Goal: Obtain resource: Download file/media

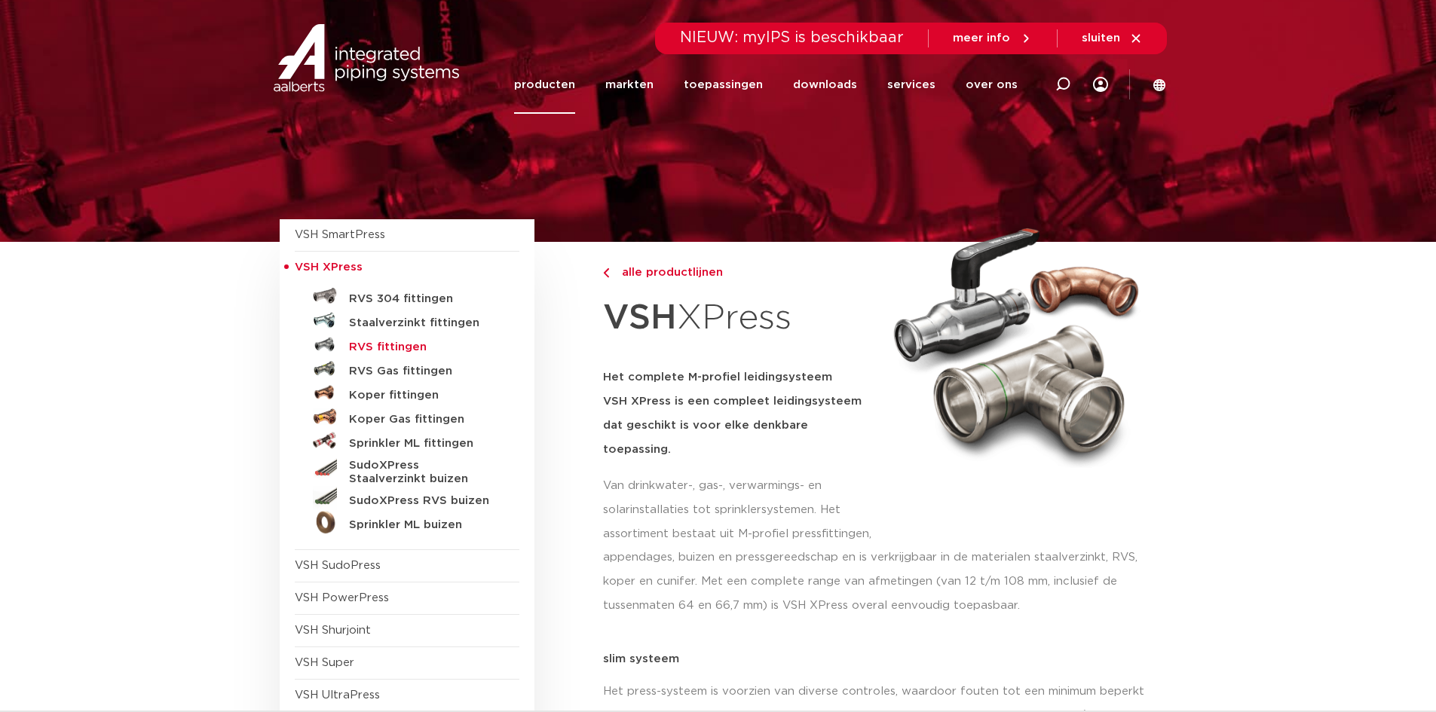
click at [386, 350] on h5 "RVS fittingen" at bounding box center [423, 348] width 149 height 14
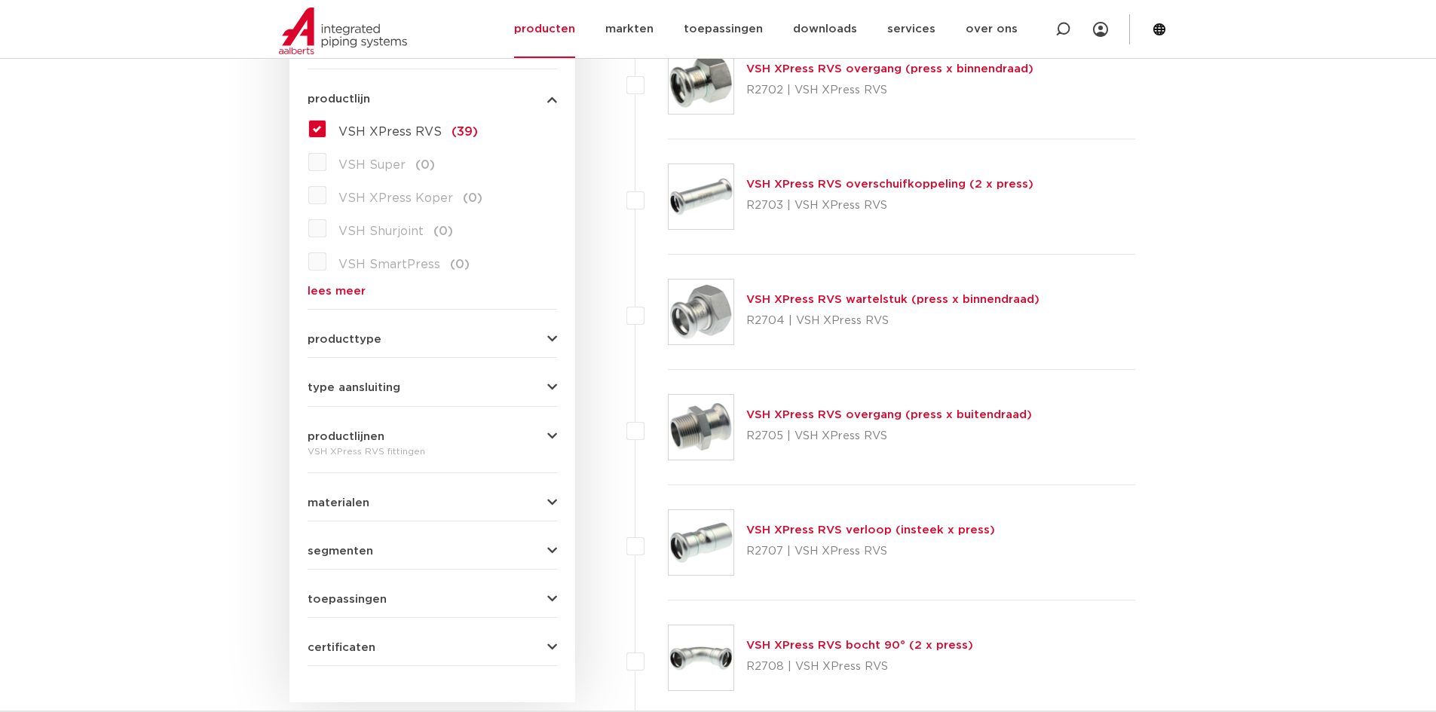
scroll to position [452, 0]
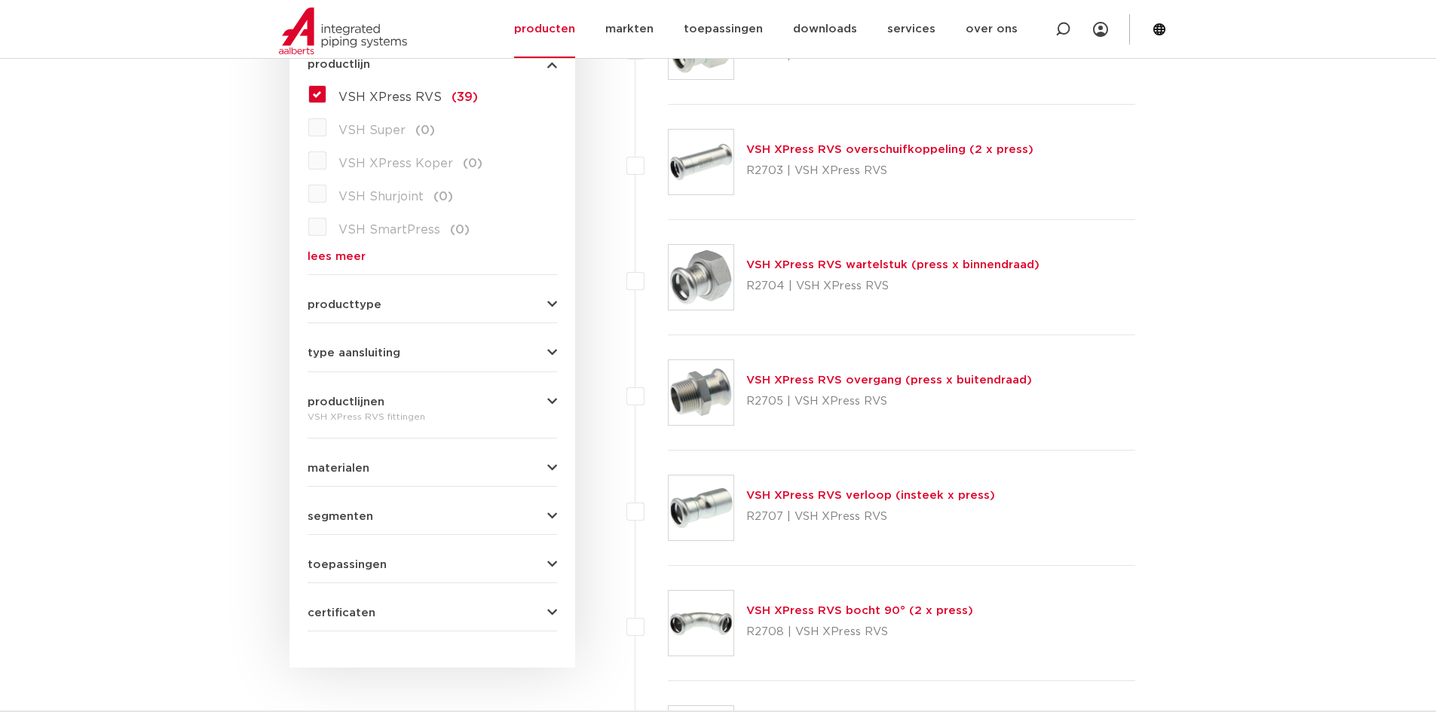
click at [711, 402] on img at bounding box center [701, 392] width 65 height 65
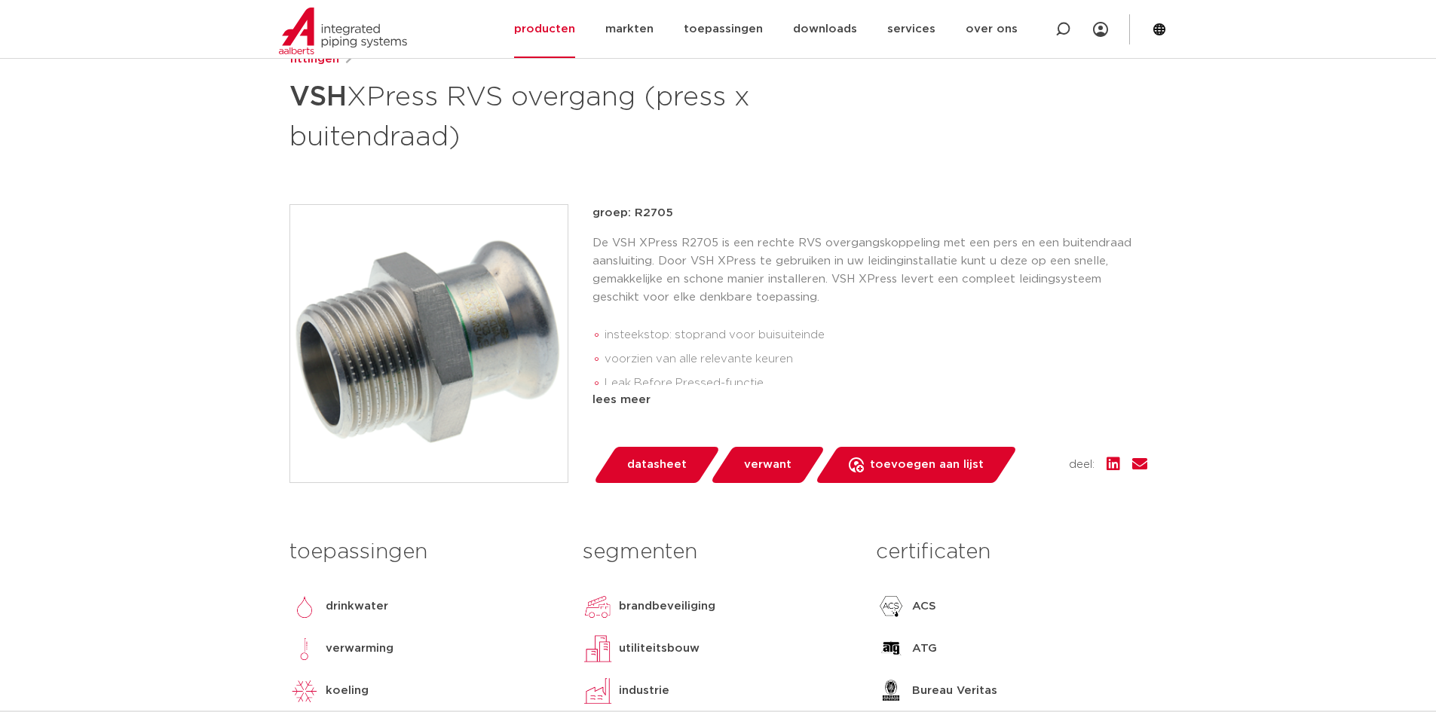
scroll to position [377, 0]
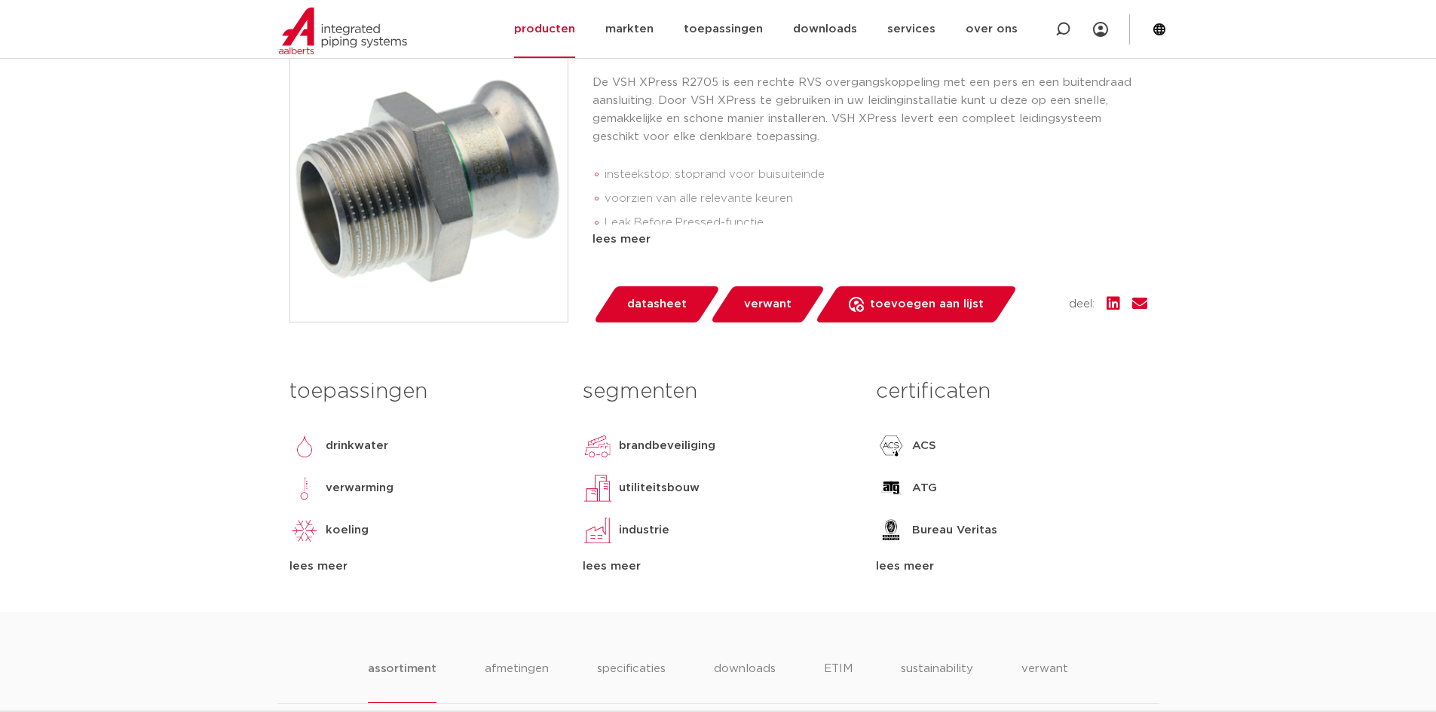
click at [323, 563] on div "lees meer" at bounding box center [424, 567] width 271 height 18
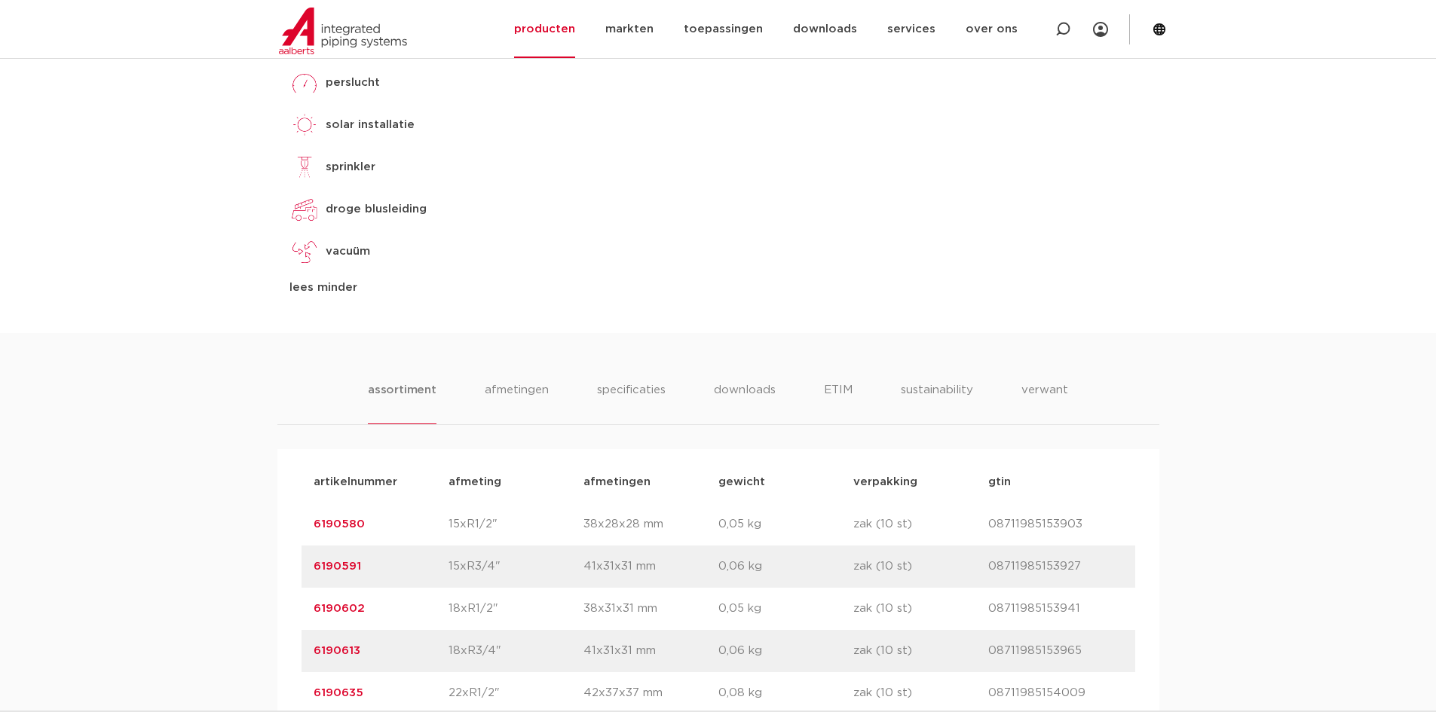
scroll to position [980, 0]
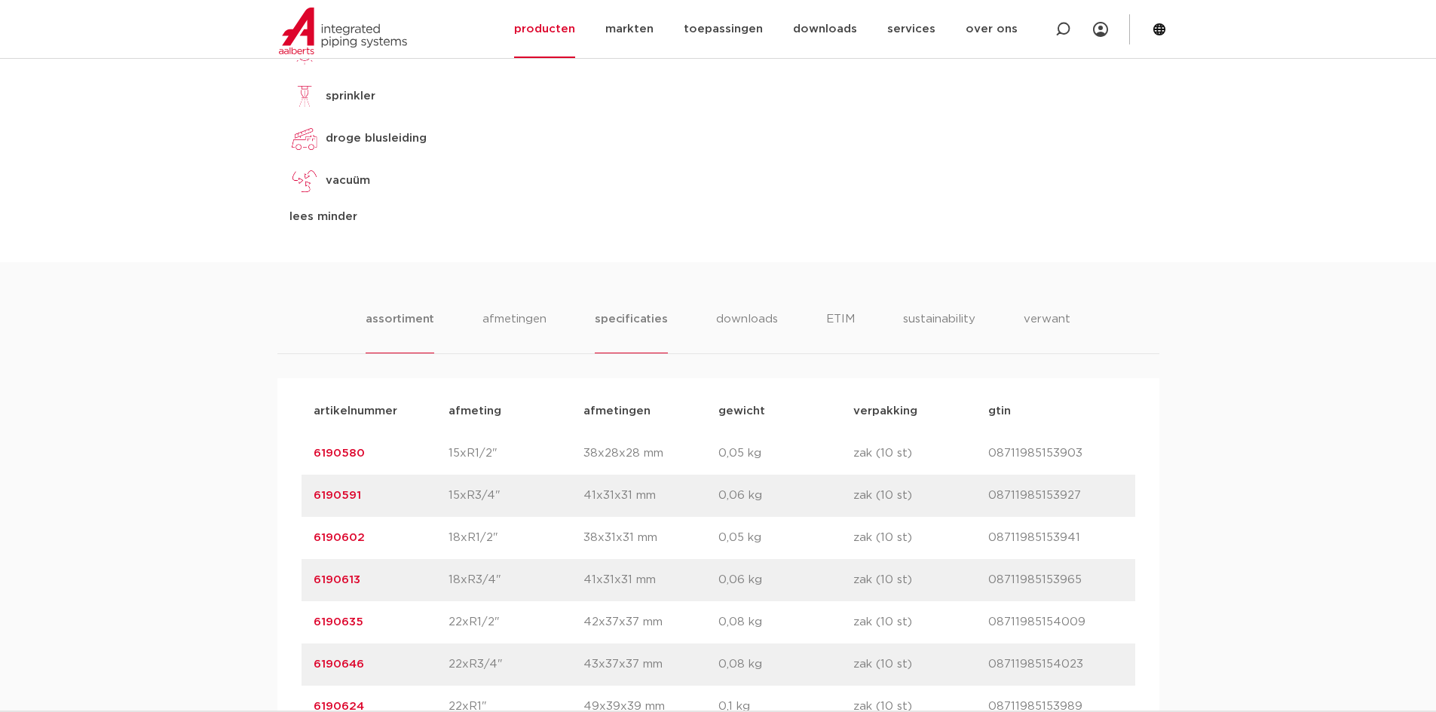
click at [653, 316] on li "specificaties" at bounding box center [631, 332] width 72 height 43
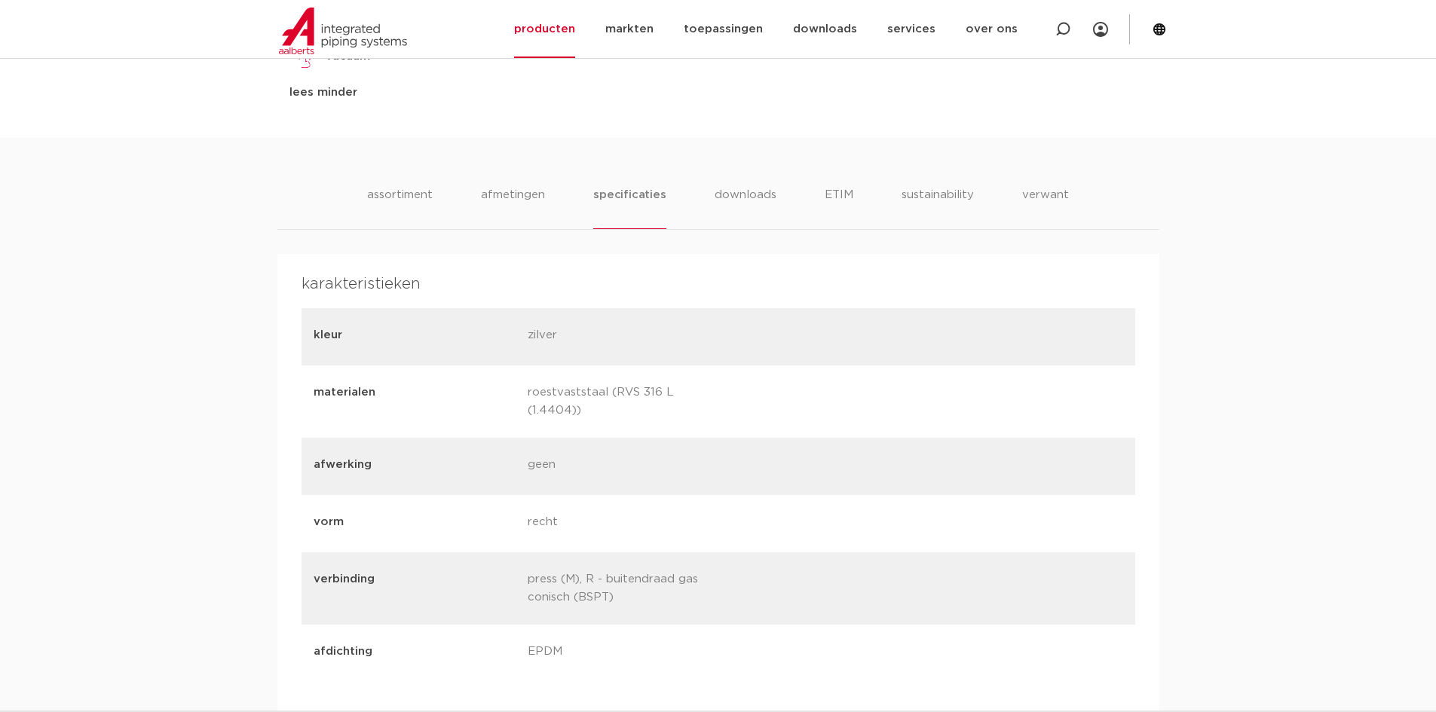
scroll to position [1131, 0]
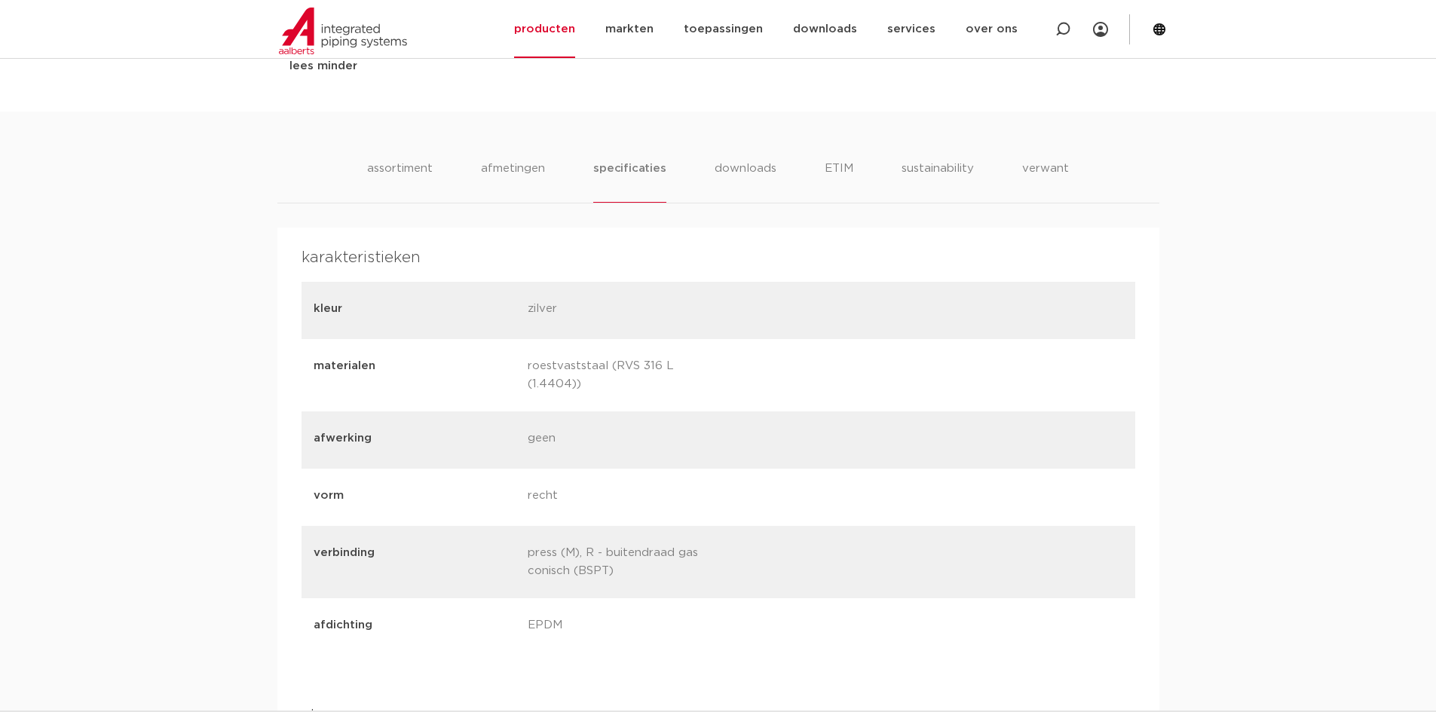
drag, startPoint x: 746, startPoint y: 366, endPoint x: 474, endPoint y: 371, distance: 272.1
click at [474, 371] on div "materialen roestvaststaal (RVS 316 L (1.4404))" at bounding box center [718, 375] width 834 height 72
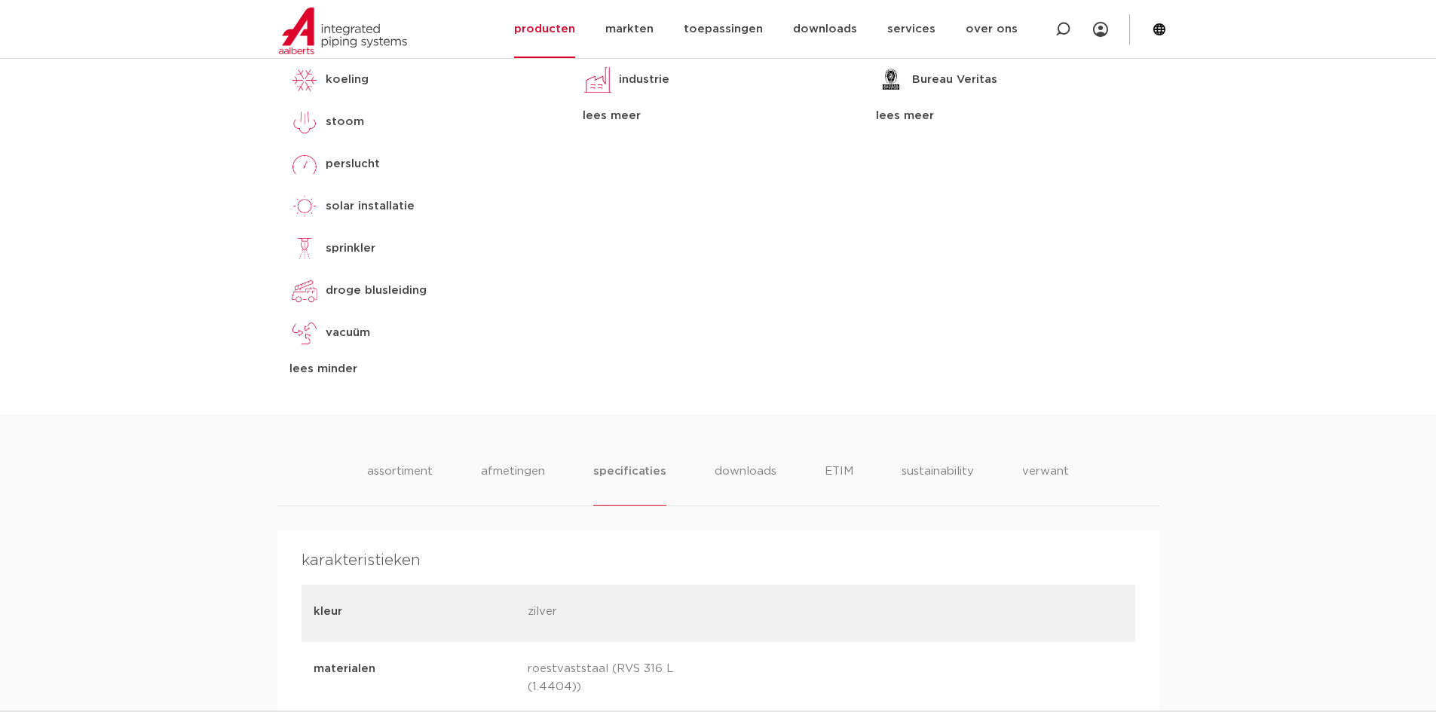
scroll to position [829, 0]
click at [408, 477] on li "assortiment" at bounding box center [400, 482] width 69 height 43
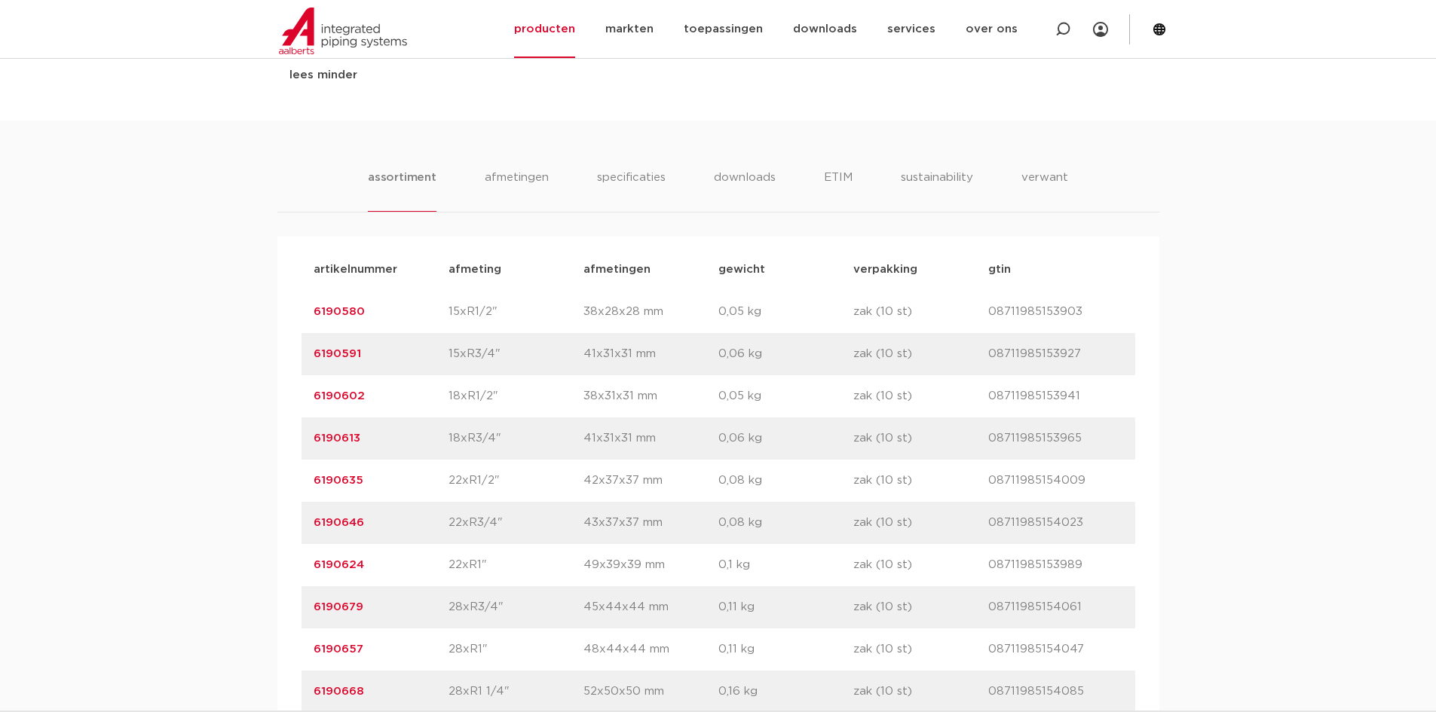
scroll to position [1281, 0]
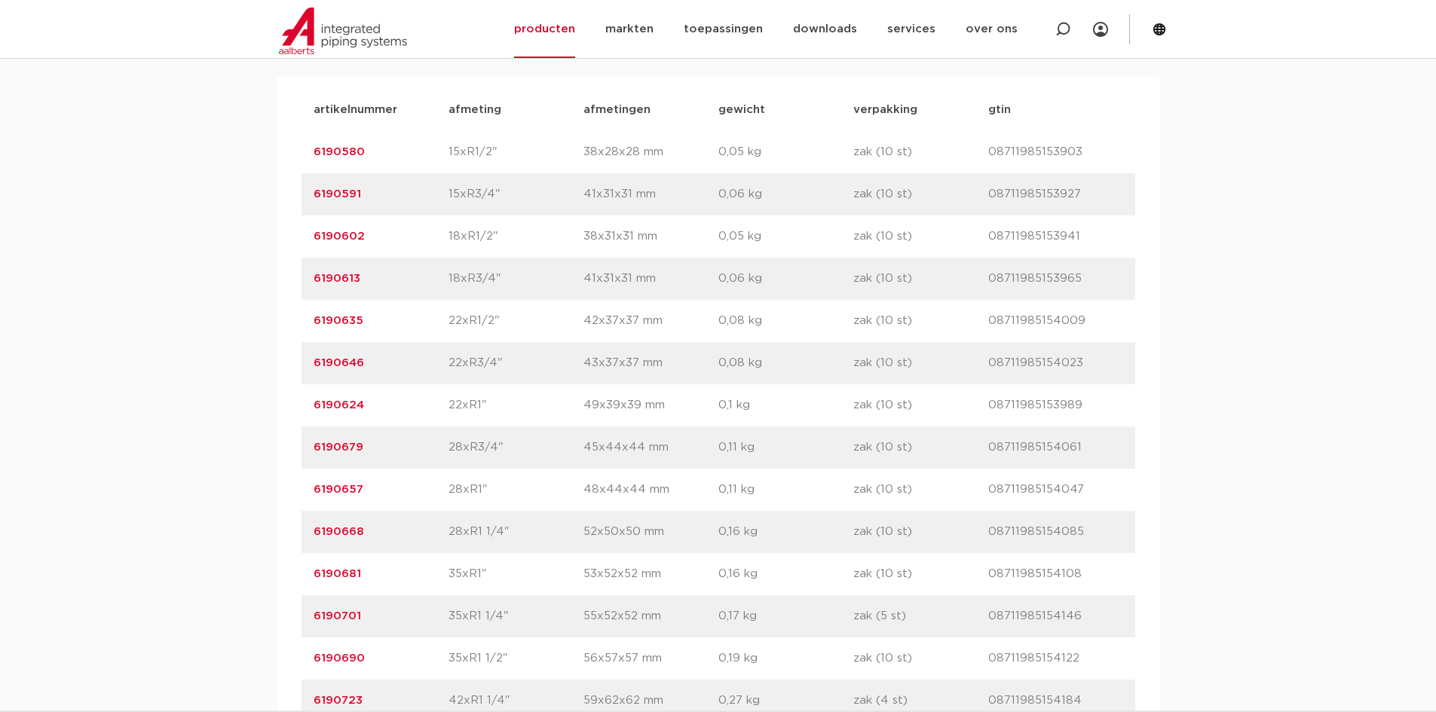
drag, startPoint x: 506, startPoint y: 446, endPoint x: 428, endPoint y: 449, distance: 77.7
click at [428, 449] on div "artikelnummer 6190679 afmeting 28xR3/4" afmetingen 45x44x44 mm gewicht 0,11 kg …" at bounding box center [718, 448] width 834 height 42
click at [337, 452] on link "6190679" at bounding box center [339, 447] width 50 height 11
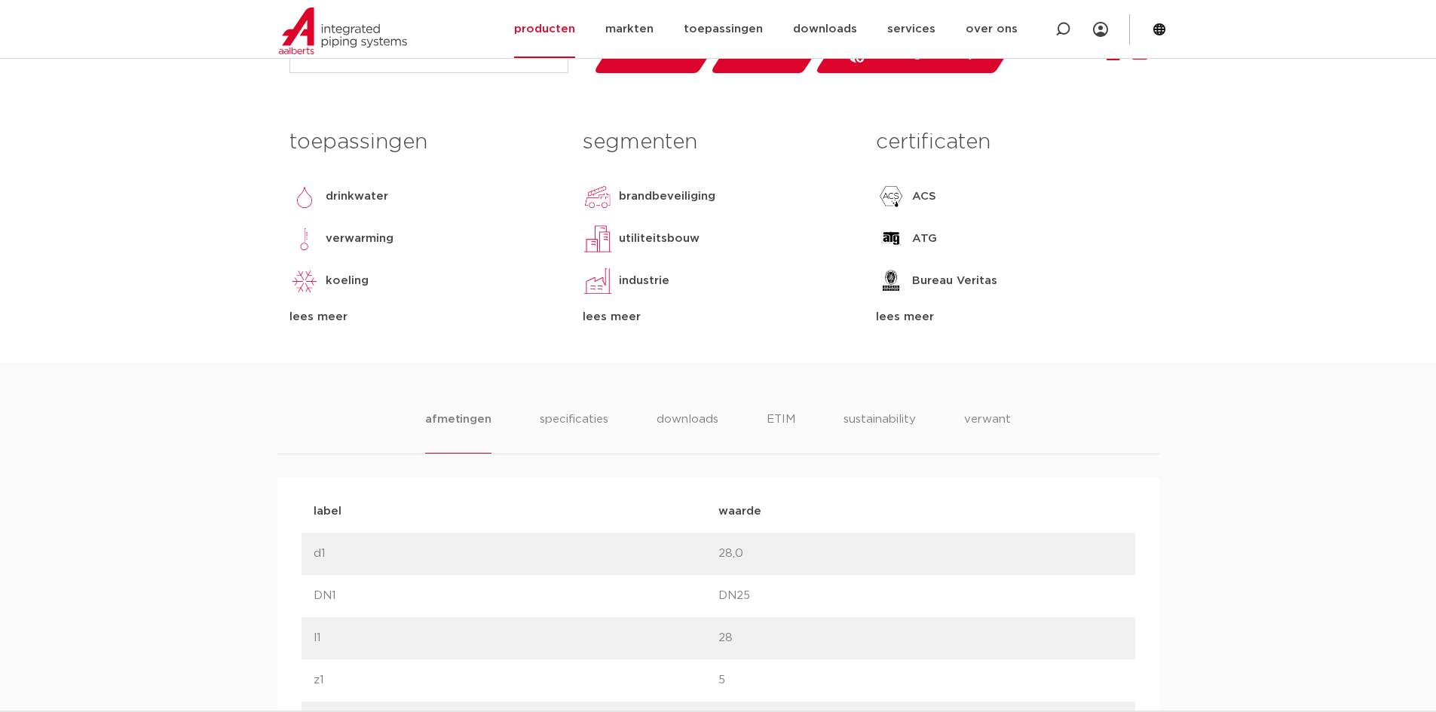
scroll to position [754, 0]
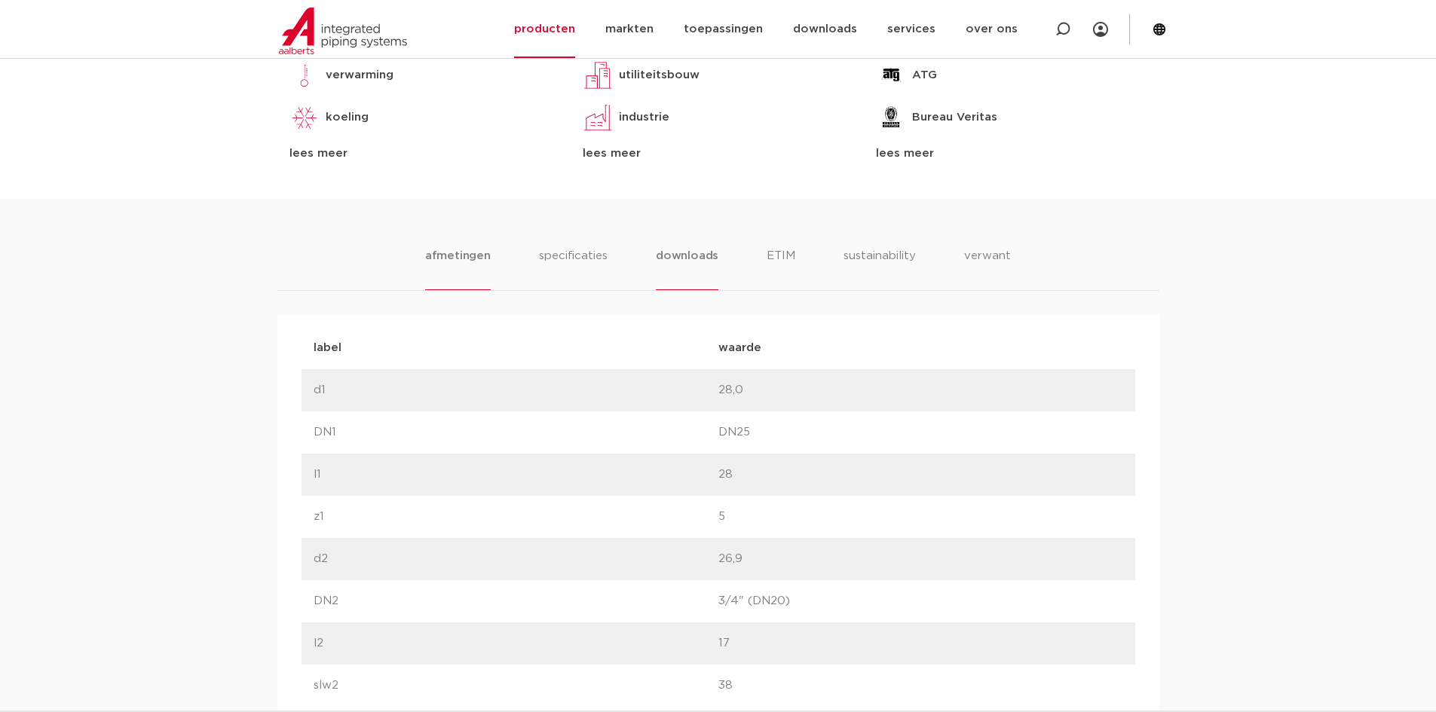
click at [699, 251] on li "downloads" at bounding box center [687, 268] width 63 height 43
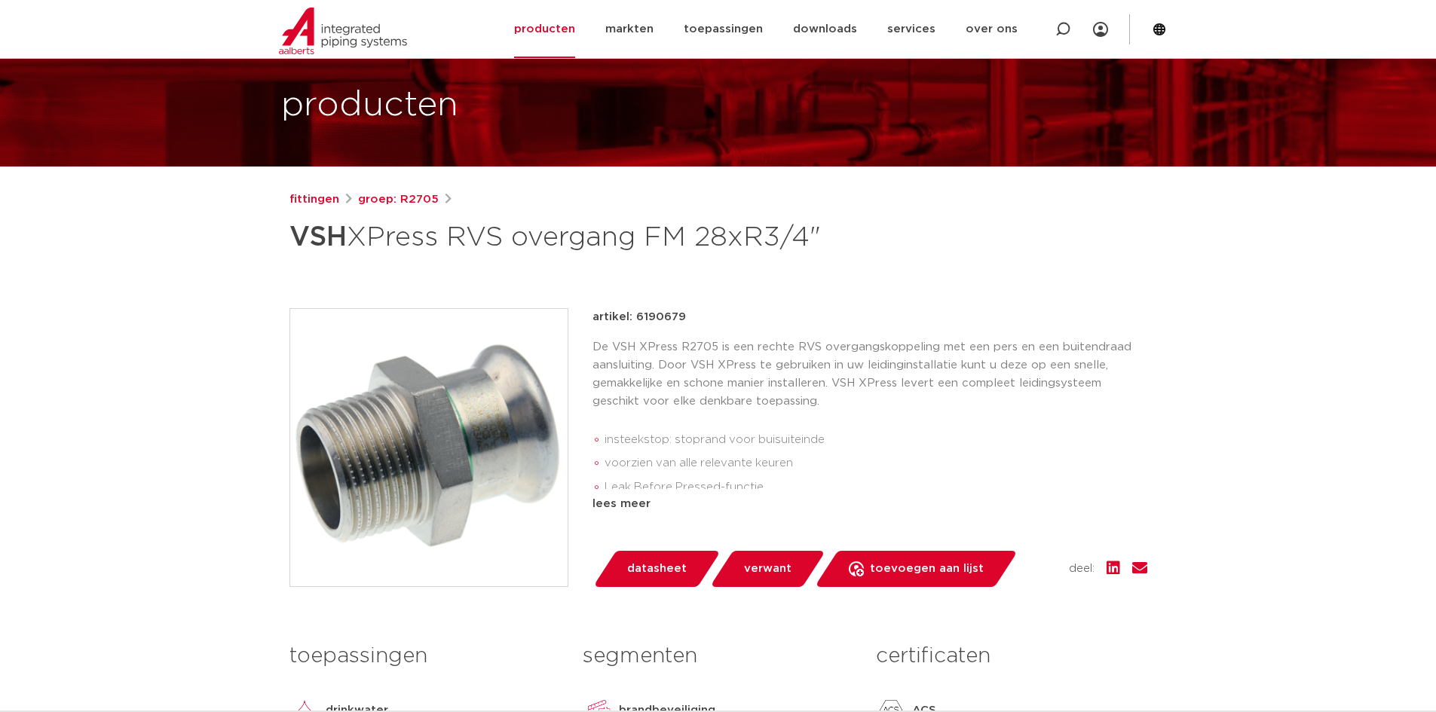
scroll to position [75, 0]
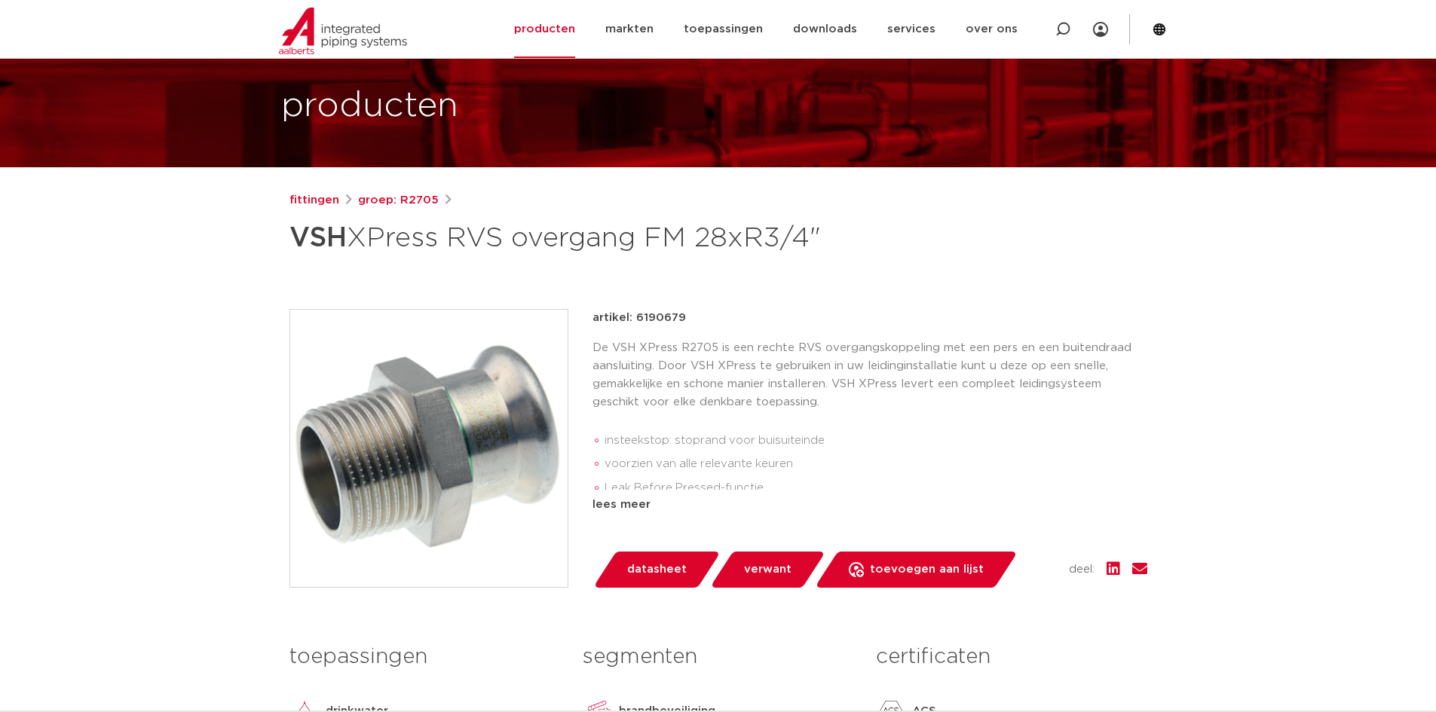
drag, startPoint x: 669, startPoint y: 314, endPoint x: 633, endPoint y: 319, distance: 36.6
click at [632, 317] on div "artikel: 6190679" at bounding box center [869, 318] width 555 height 18
click at [683, 315] on div "artikel: 6190679" at bounding box center [869, 318] width 555 height 18
click at [686, 317] on div "artikel: 6190679" at bounding box center [869, 318] width 555 height 18
drag, startPoint x: 639, startPoint y: 316, endPoint x: 656, endPoint y: 316, distance: 16.6
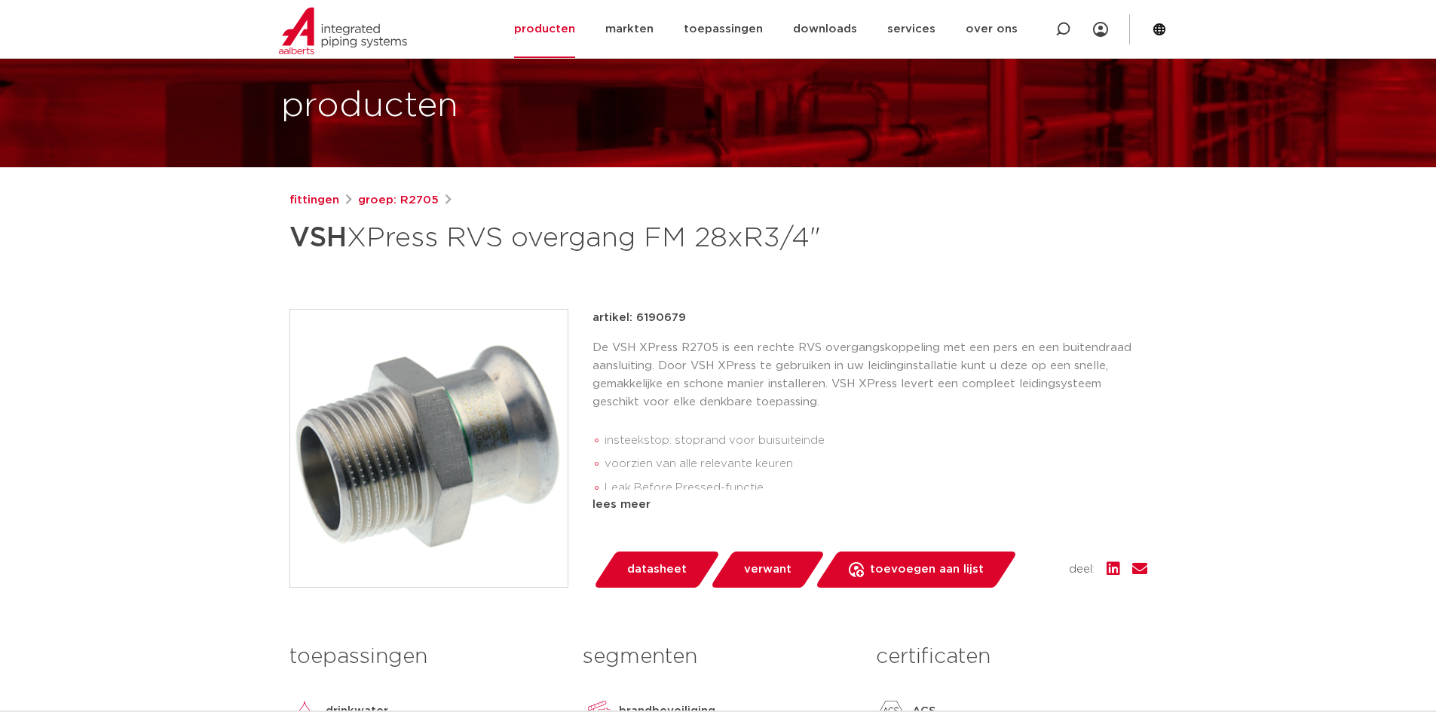
click at [656, 316] on p "artikel: 6190679" at bounding box center [638, 318] width 93 height 18
drag, startPoint x: 635, startPoint y: 314, endPoint x: 687, endPoint y: 317, distance: 52.1
click at [687, 317] on div "artikel: 6190679" at bounding box center [869, 318] width 555 height 18
copy p "6190679"
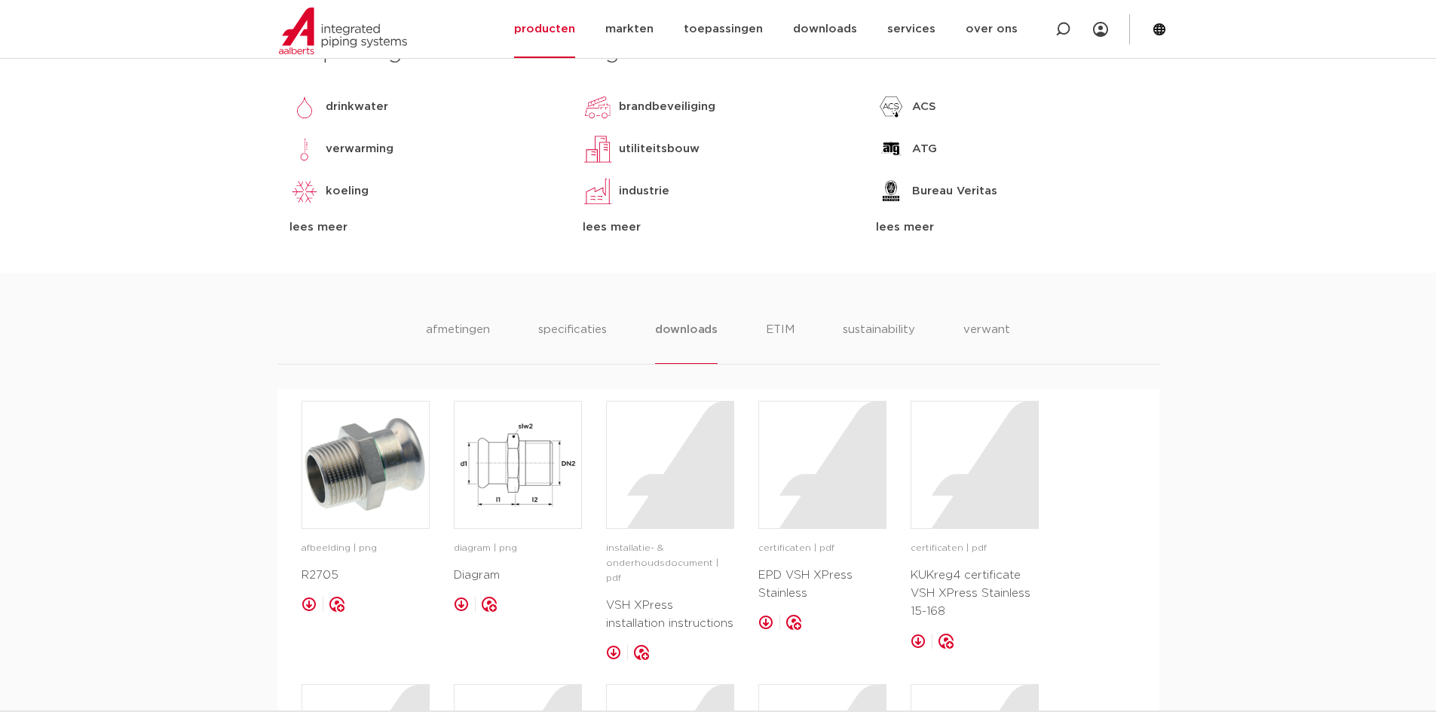
scroll to position [754, 0]
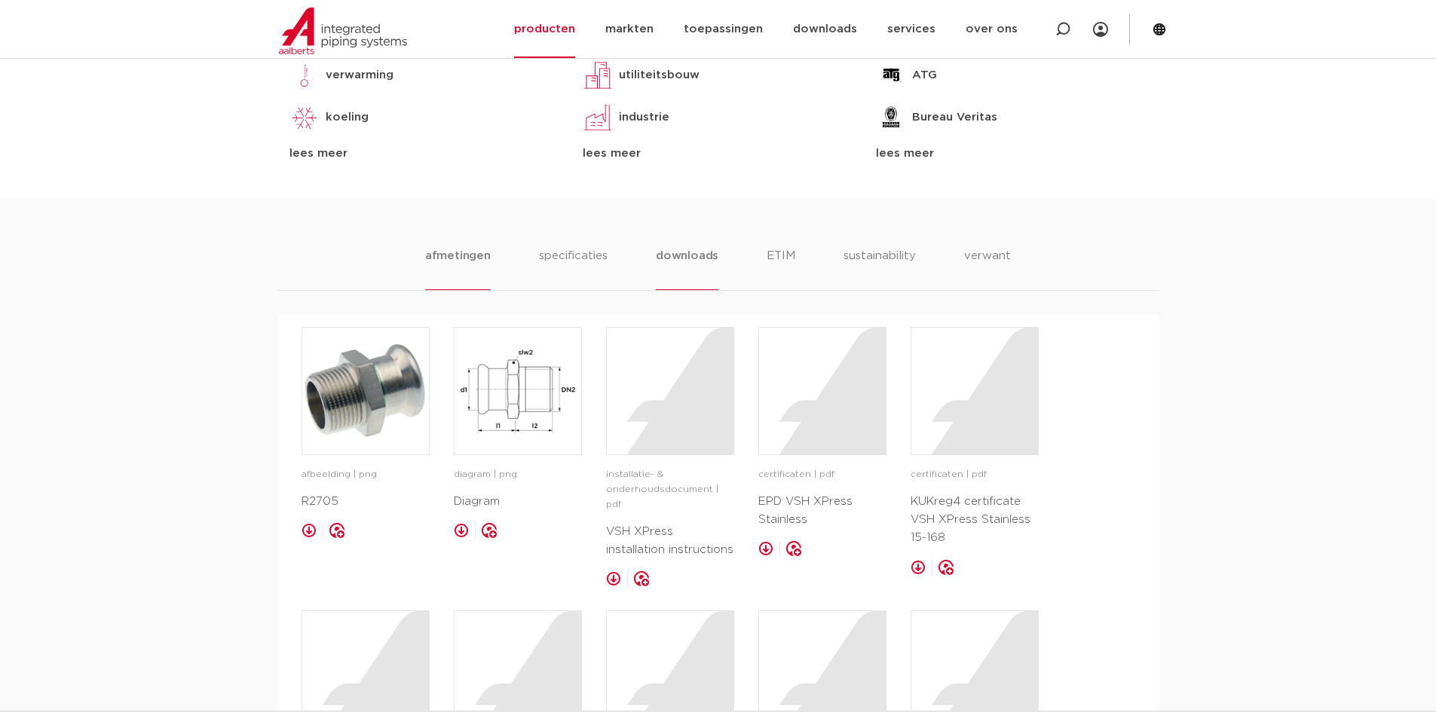
click at [444, 258] on li "afmetingen" at bounding box center [458, 268] width 66 height 43
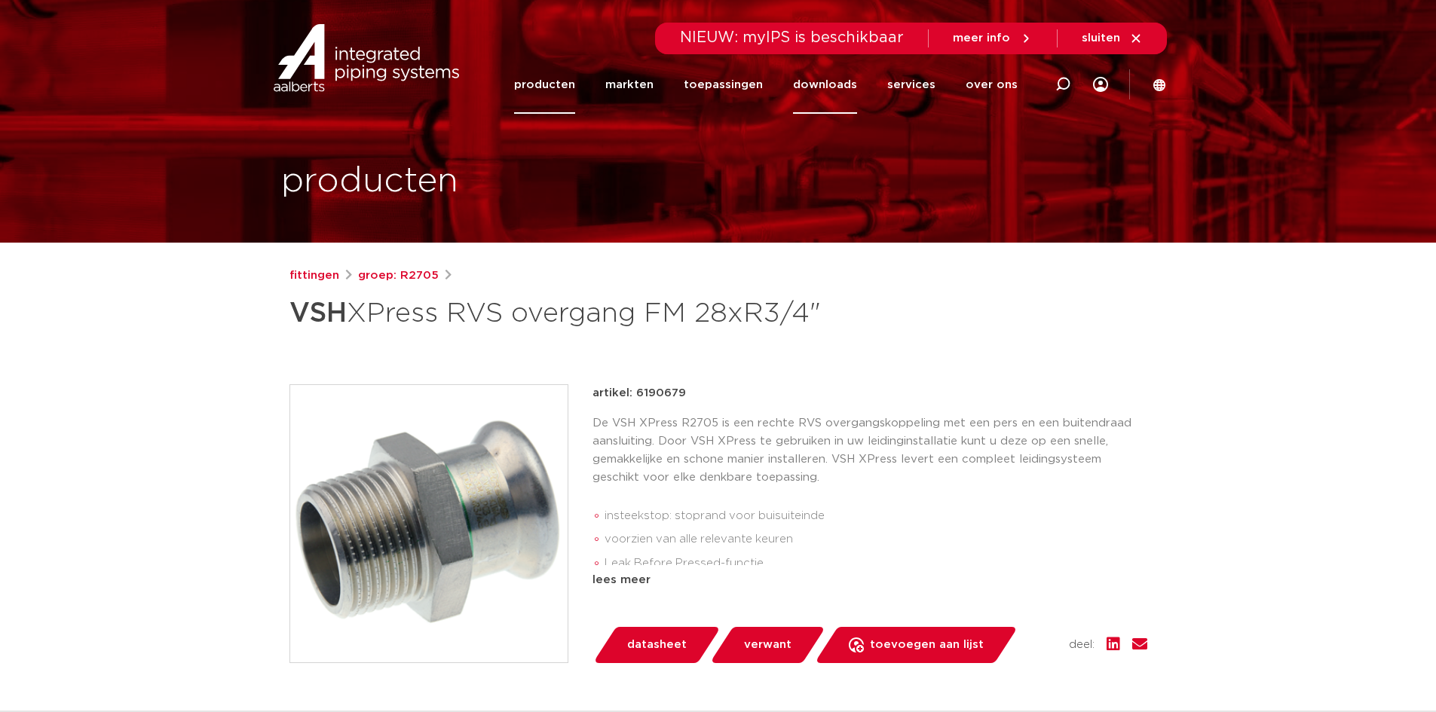
click at [822, 88] on link "downloads" at bounding box center [825, 85] width 64 height 58
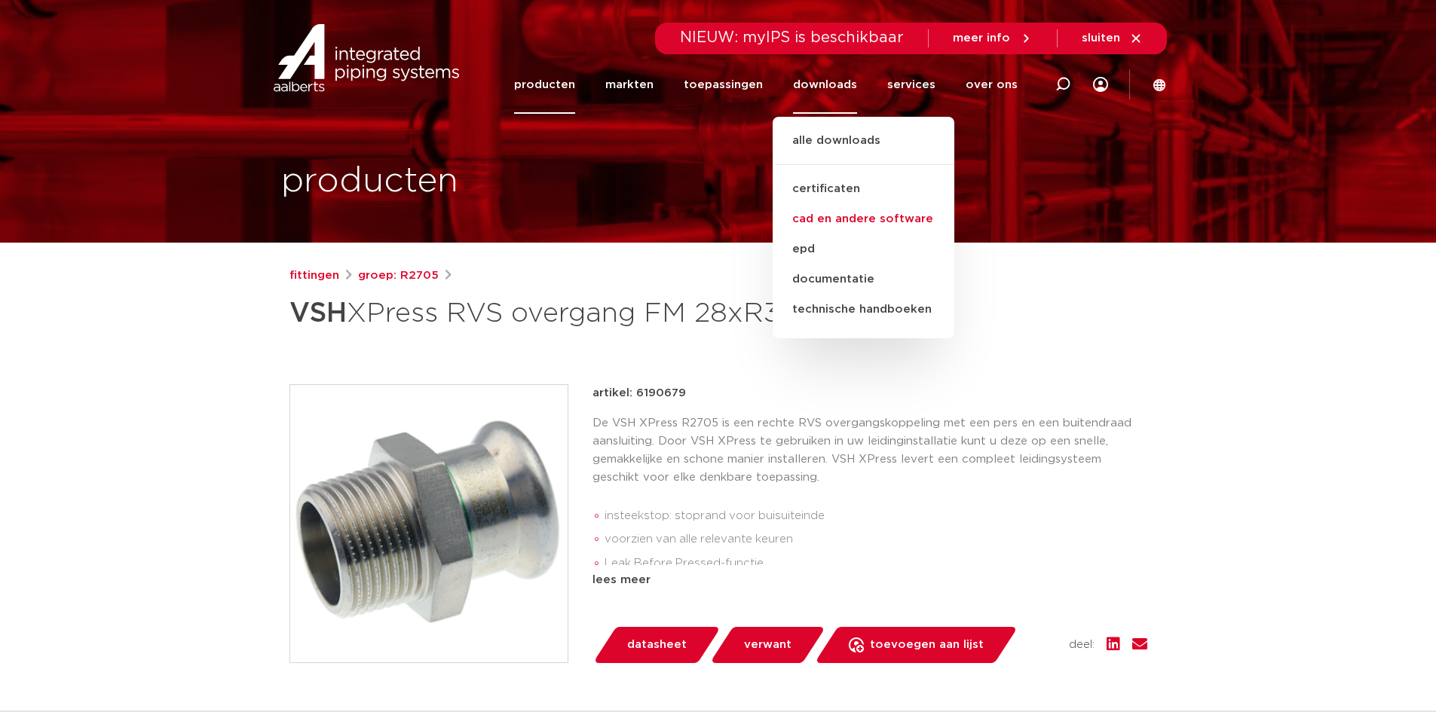
click at [855, 224] on link "cad en andere software" at bounding box center [864, 219] width 182 height 30
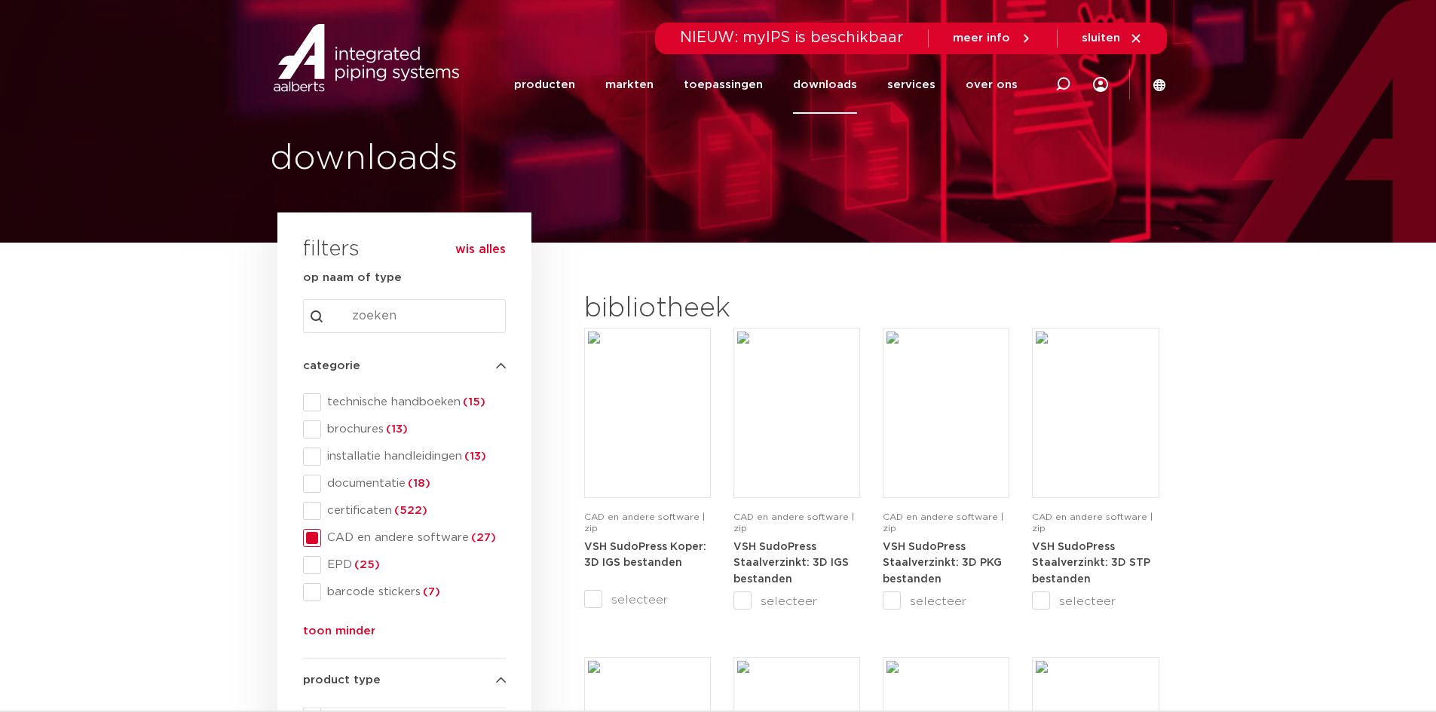
click at [347, 311] on input "Search content" at bounding box center [404, 316] width 203 height 34
paste input "6190679"
type input "6190679"
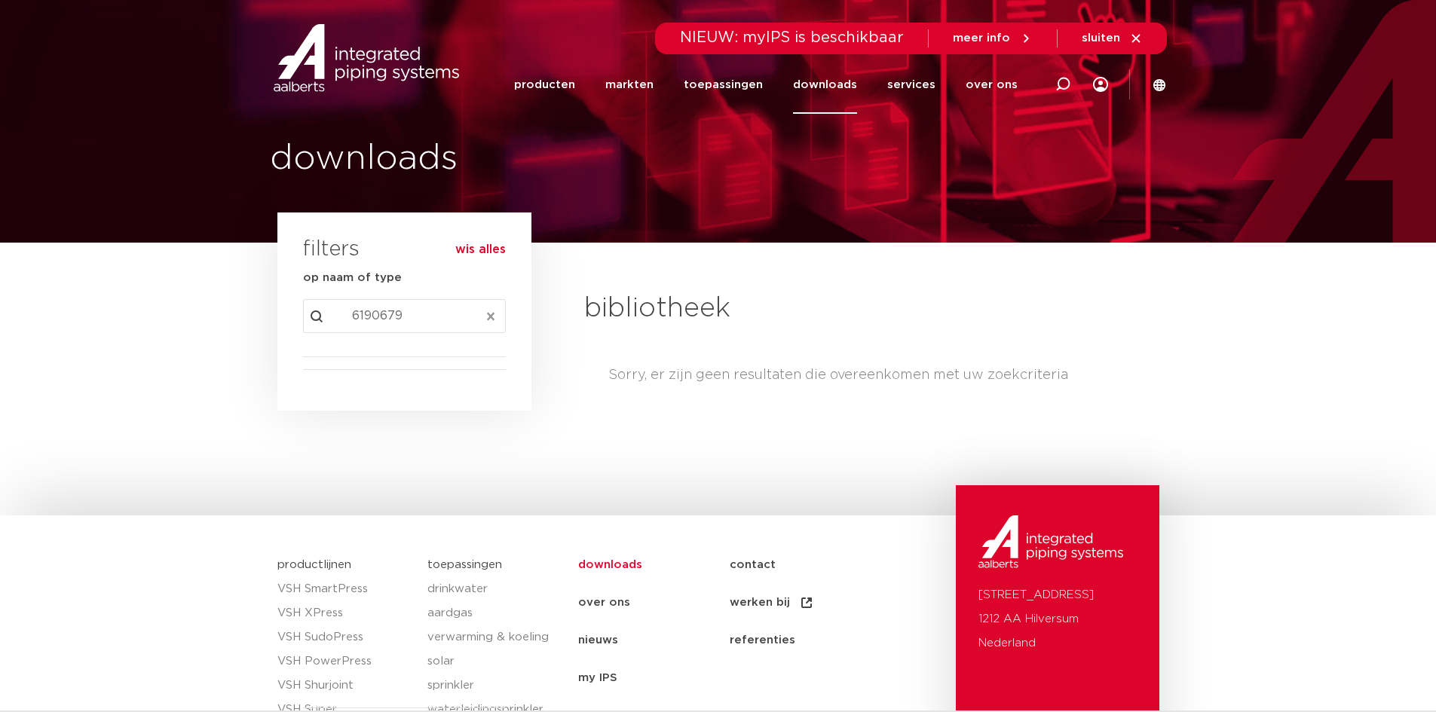
click at [490, 323] on button "Clear" at bounding box center [490, 316] width 27 height 34
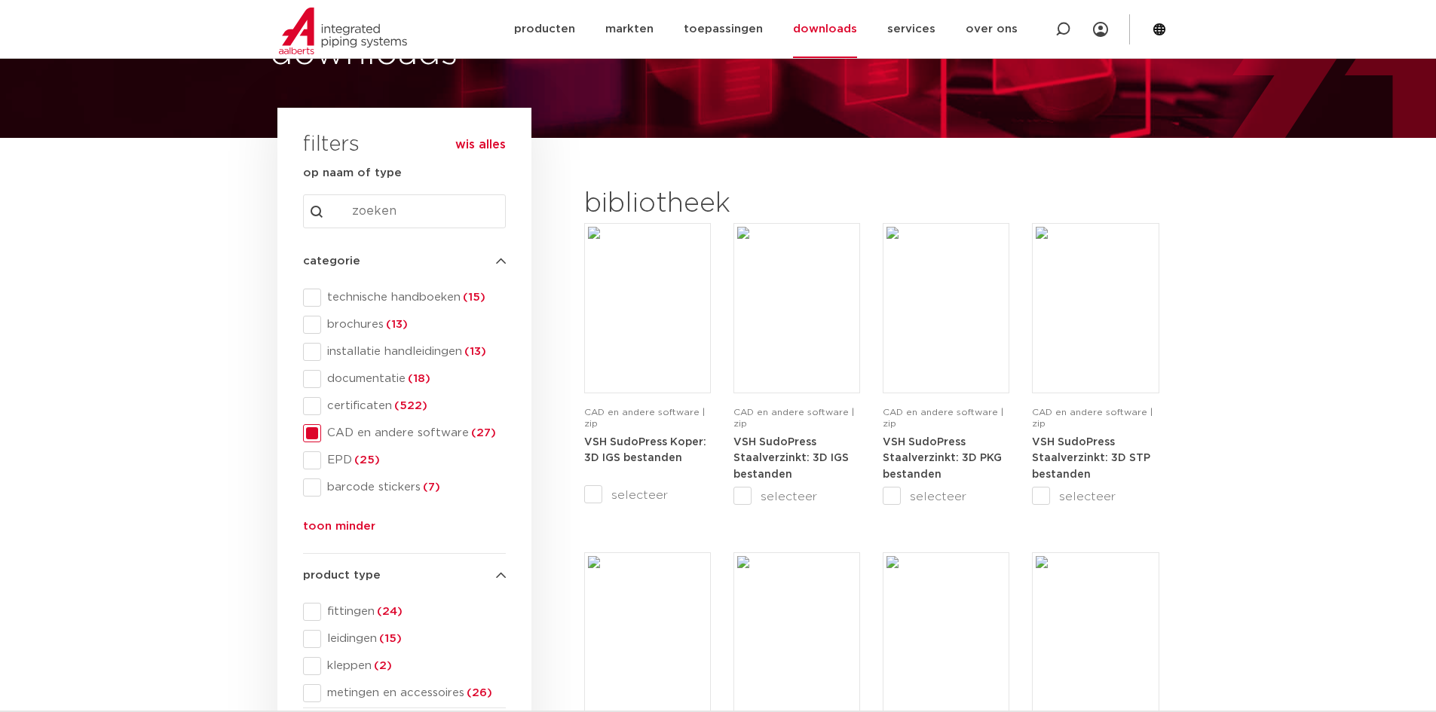
scroll to position [151, 0]
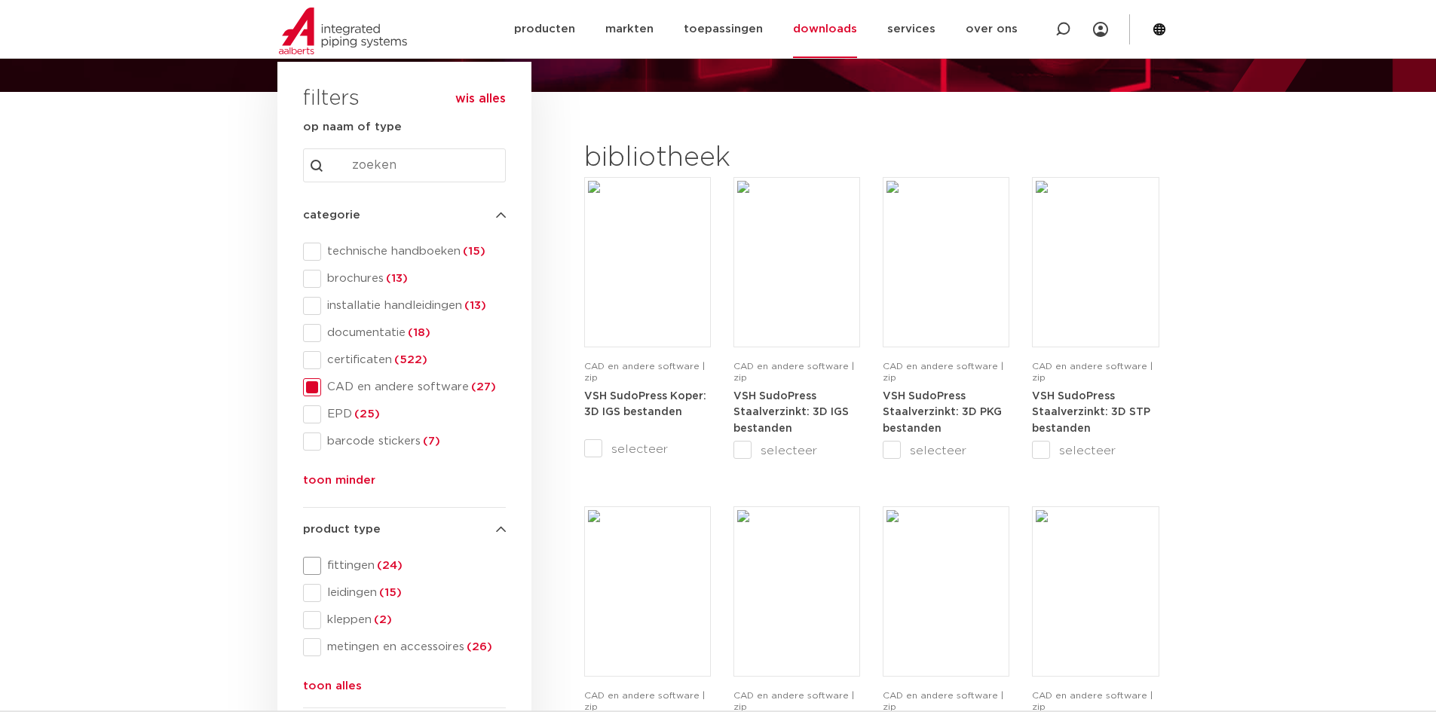
click at [362, 565] on span "fittingen (24)" at bounding box center [413, 565] width 185 height 15
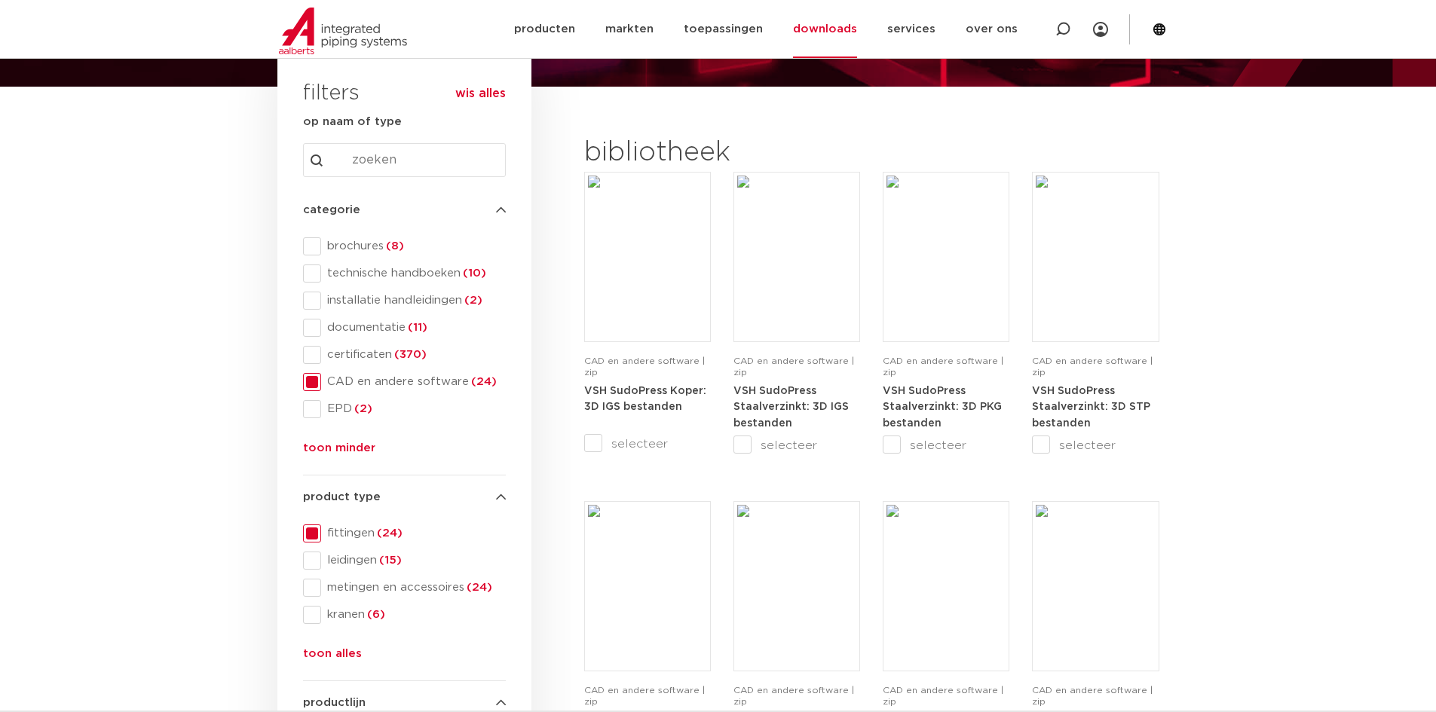
scroll to position [452, 0]
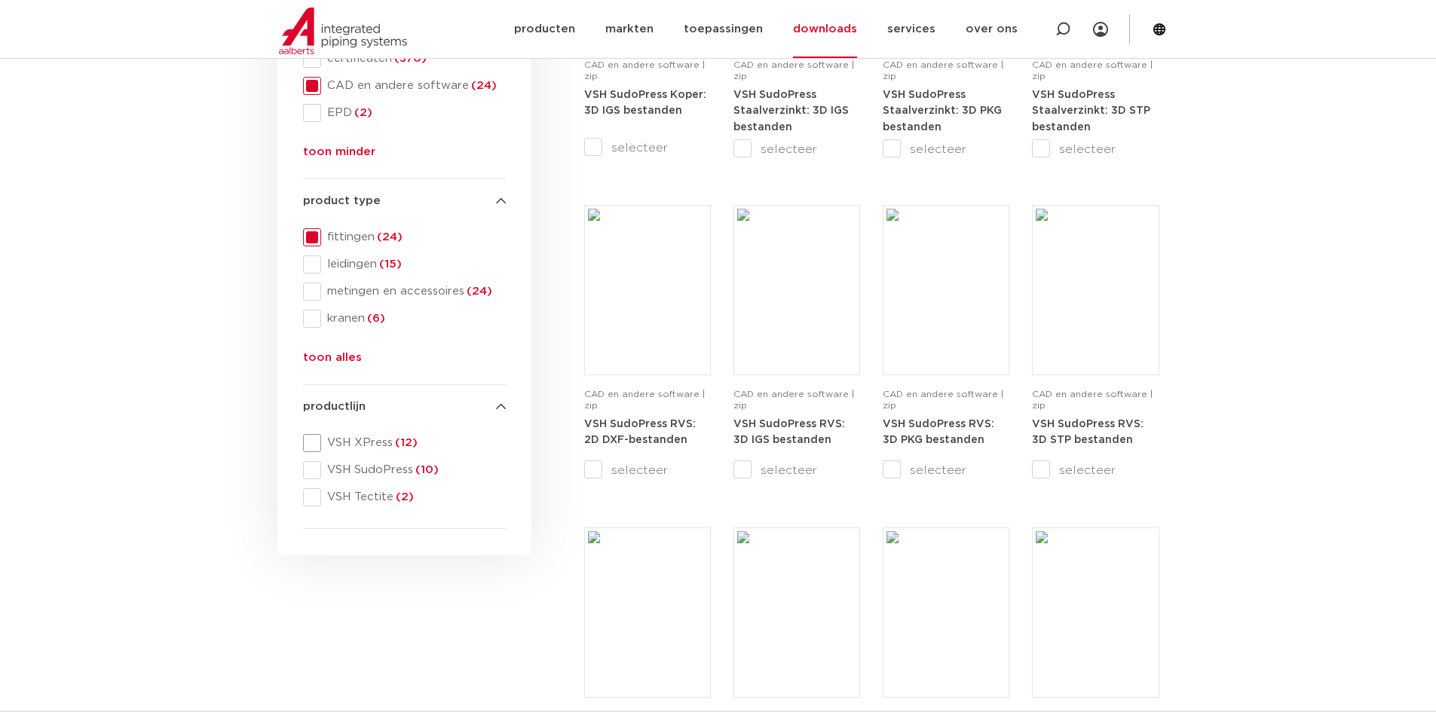
click at [363, 438] on span "VSH XPress (12)" at bounding box center [413, 443] width 185 height 15
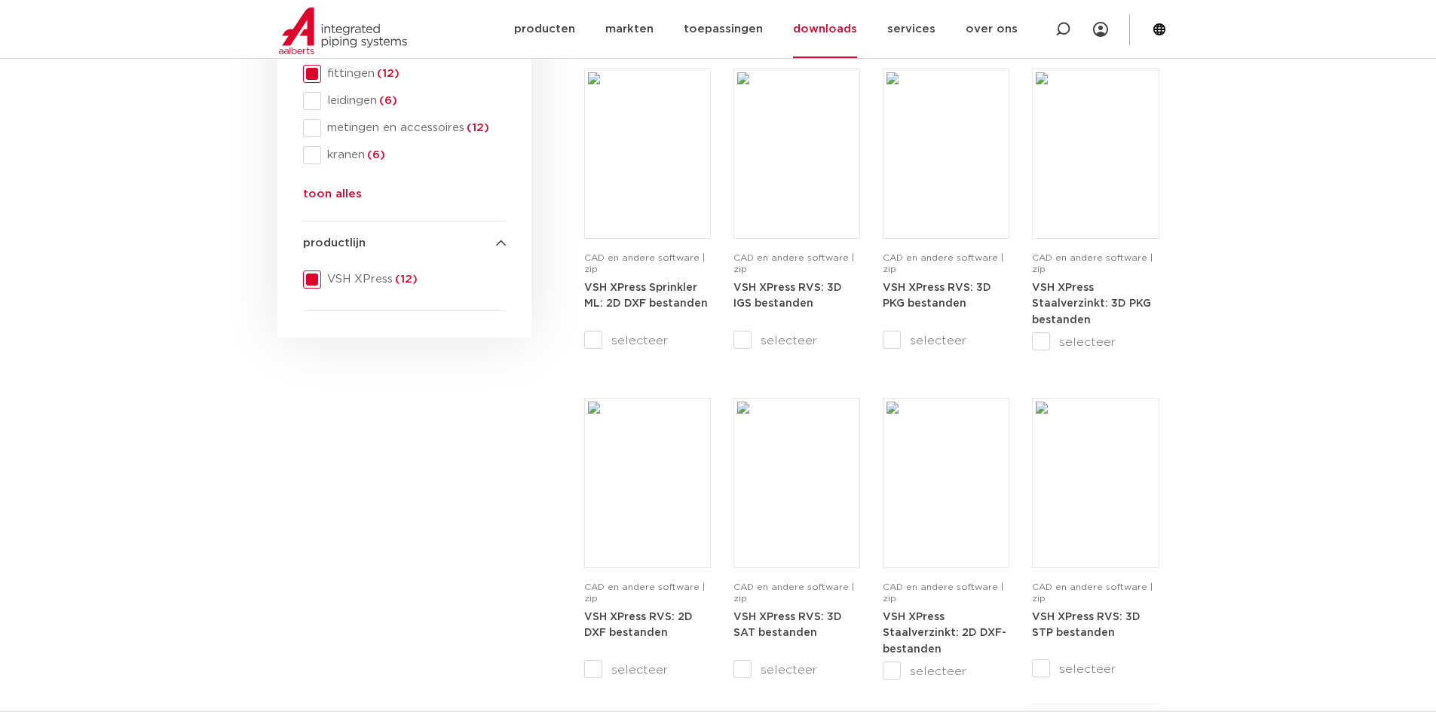
scroll to position [678, 0]
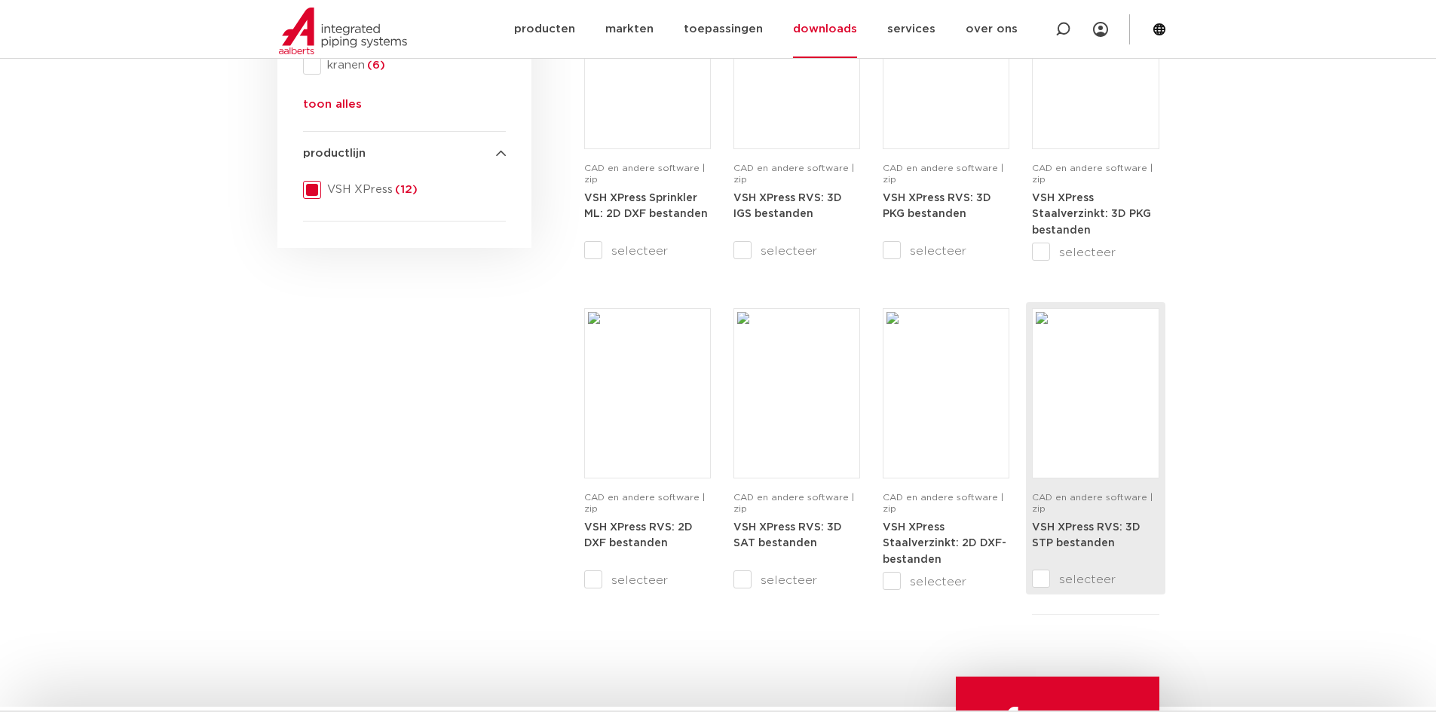
click at [1088, 542] on strong "VSH XPress RVS: 3D STP bestanden" at bounding box center [1086, 535] width 109 height 27
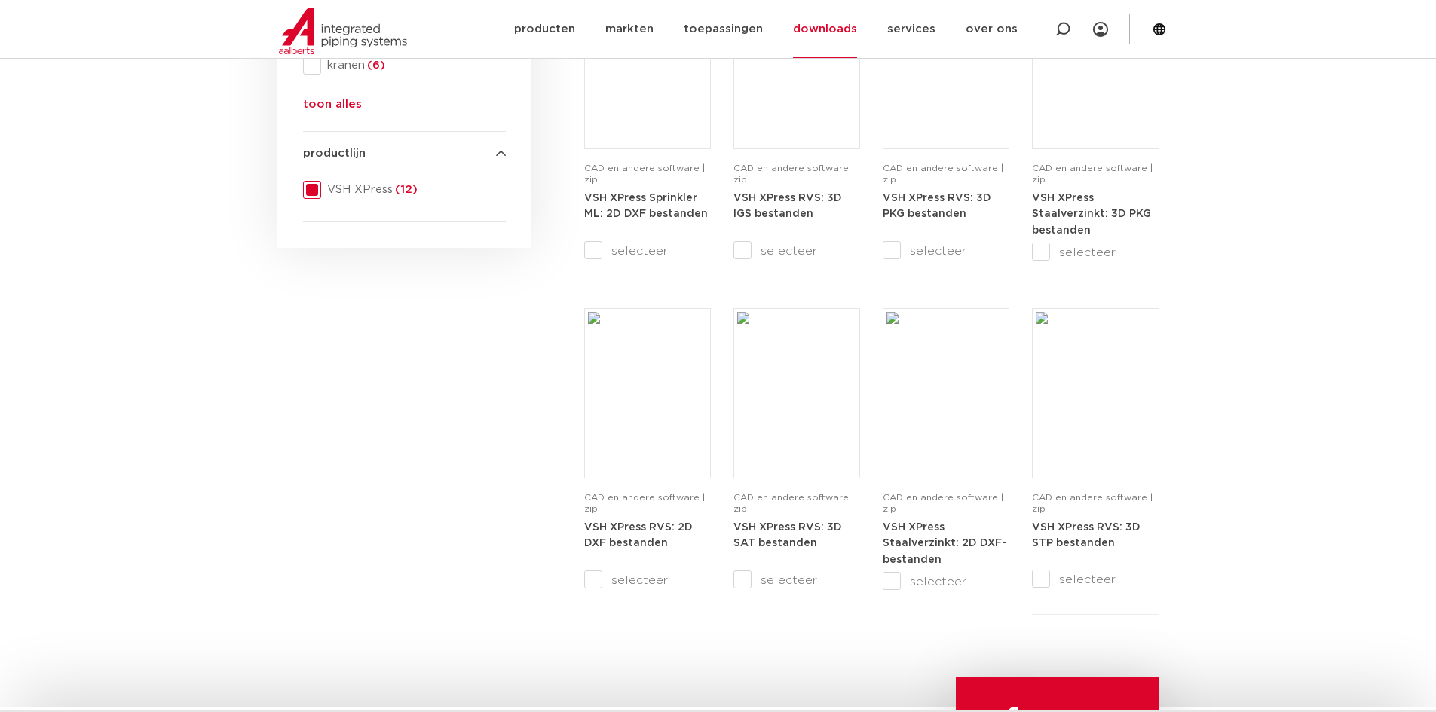
click at [383, 428] on div "search downloads by name or type search Search content Clear filters filters wi…" at bounding box center [404, 105] width 269 height 1082
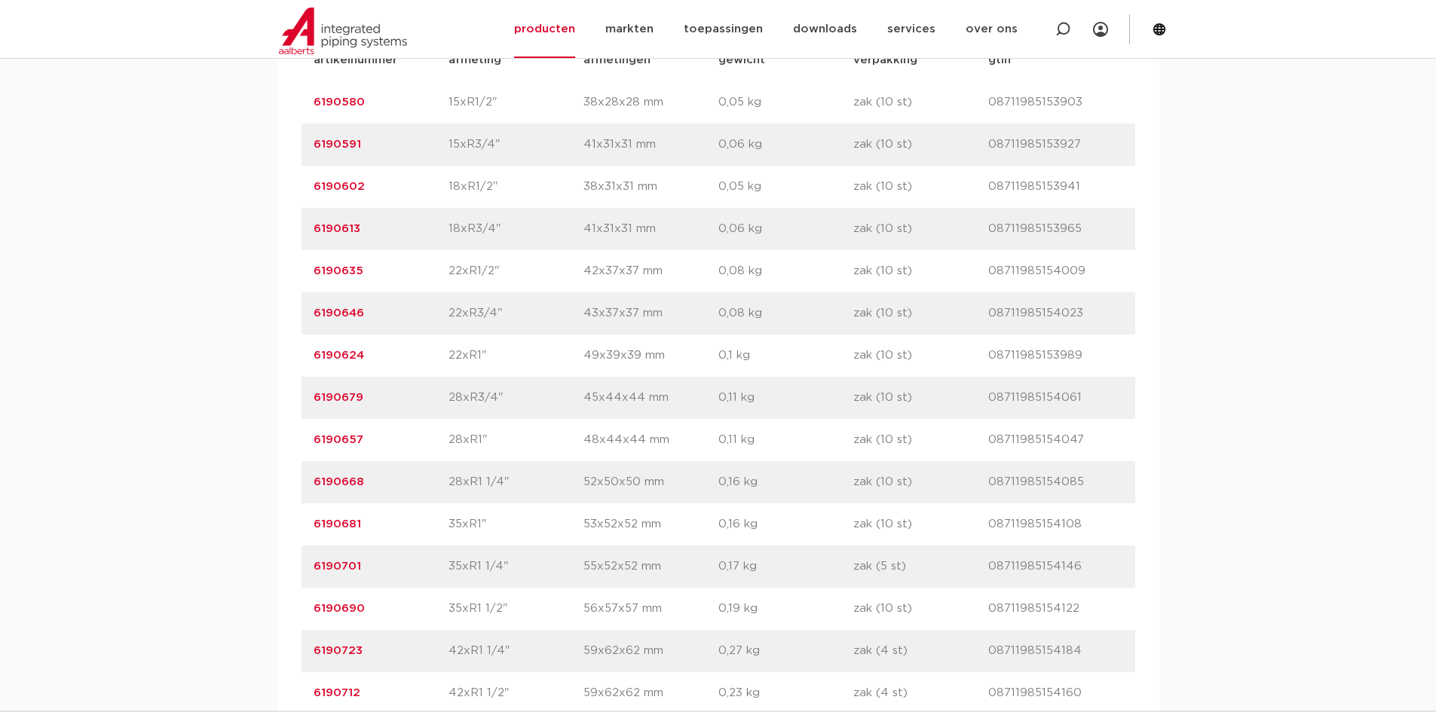
scroll to position [1103, 0]
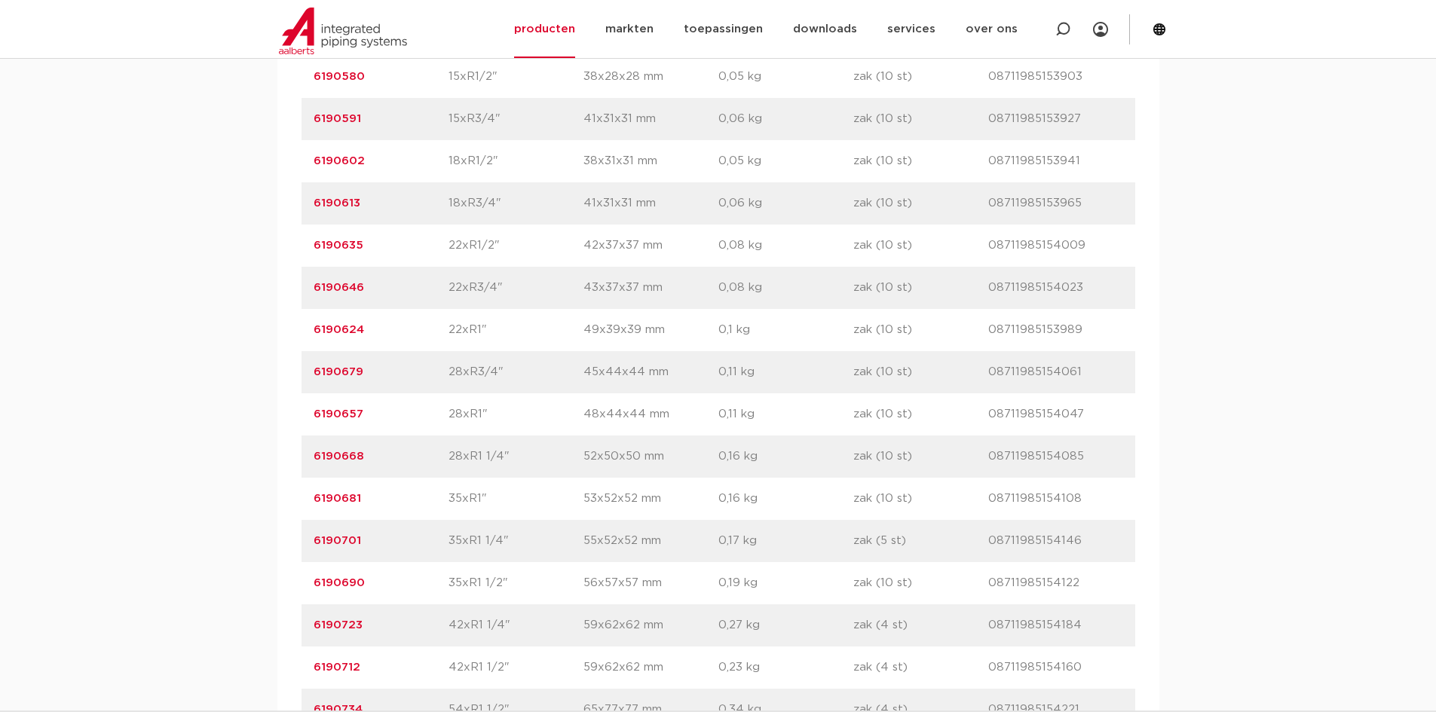
click at [327, 369] on link "6190679" at bounding box center [339, 371] width 50 height 11
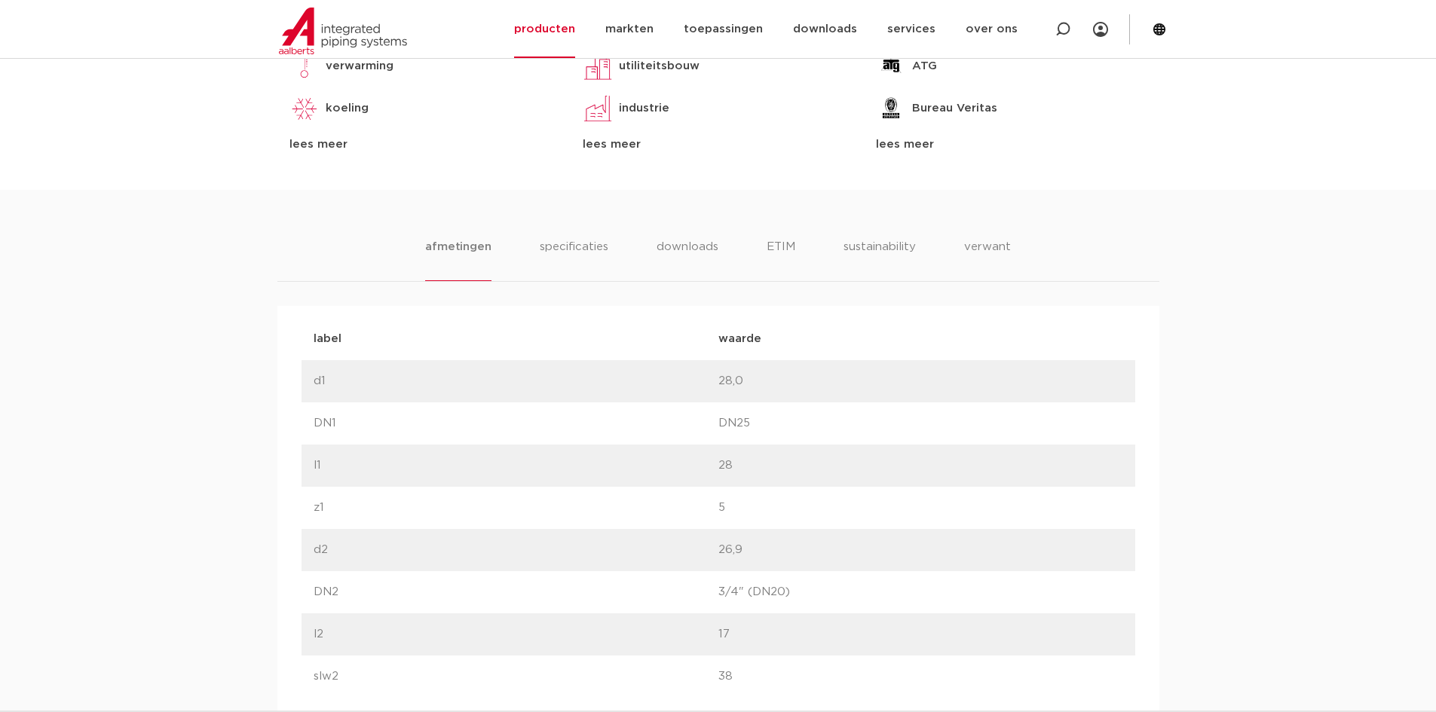
scroll to position [829, 0]
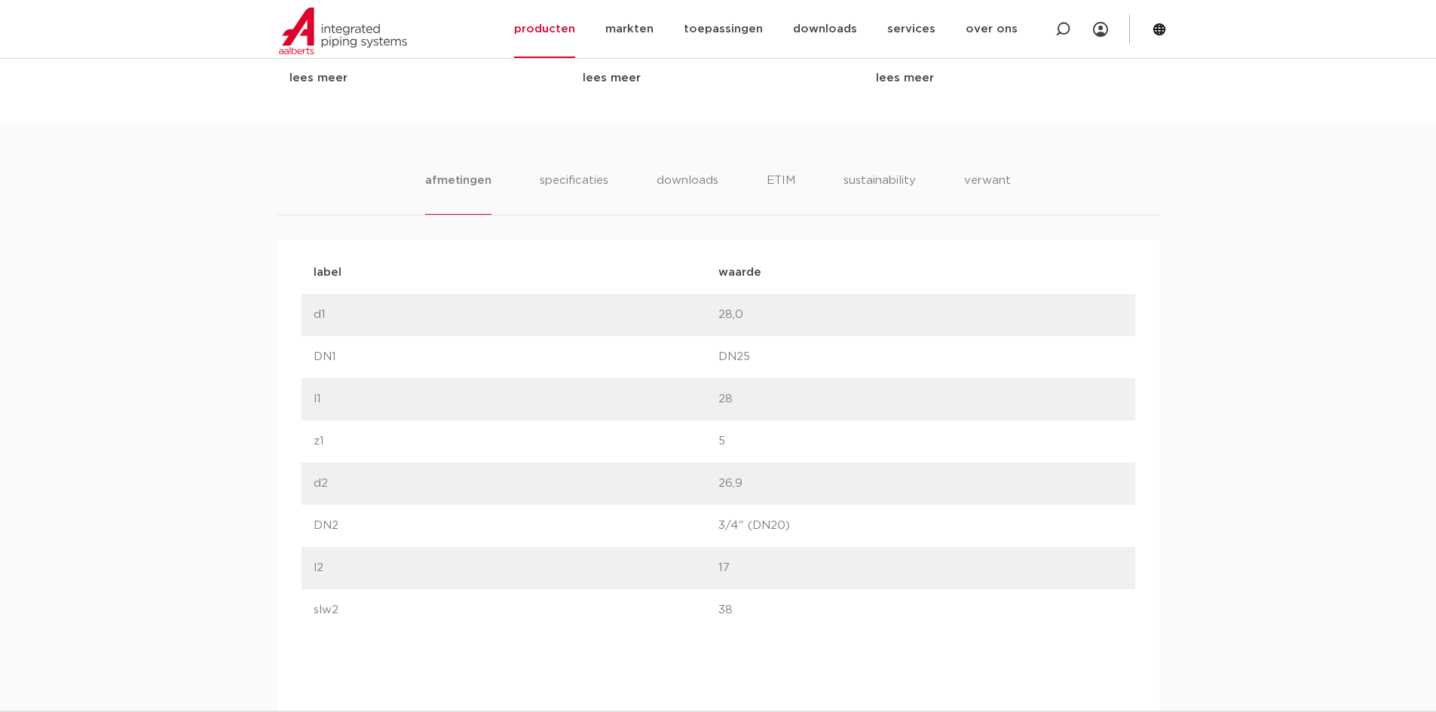
drag, startPoint x: 742, startPoint y: 448, endPoint x: 464, endPoint y: 425, distance: 279.8
click at [464, 425] on div "label z1 waarde 5" at bounding box center [718, 442] width 834 height 42
click at [586, 183] on li "specificaties" at bounding box center [573, 193] width 72 height 43
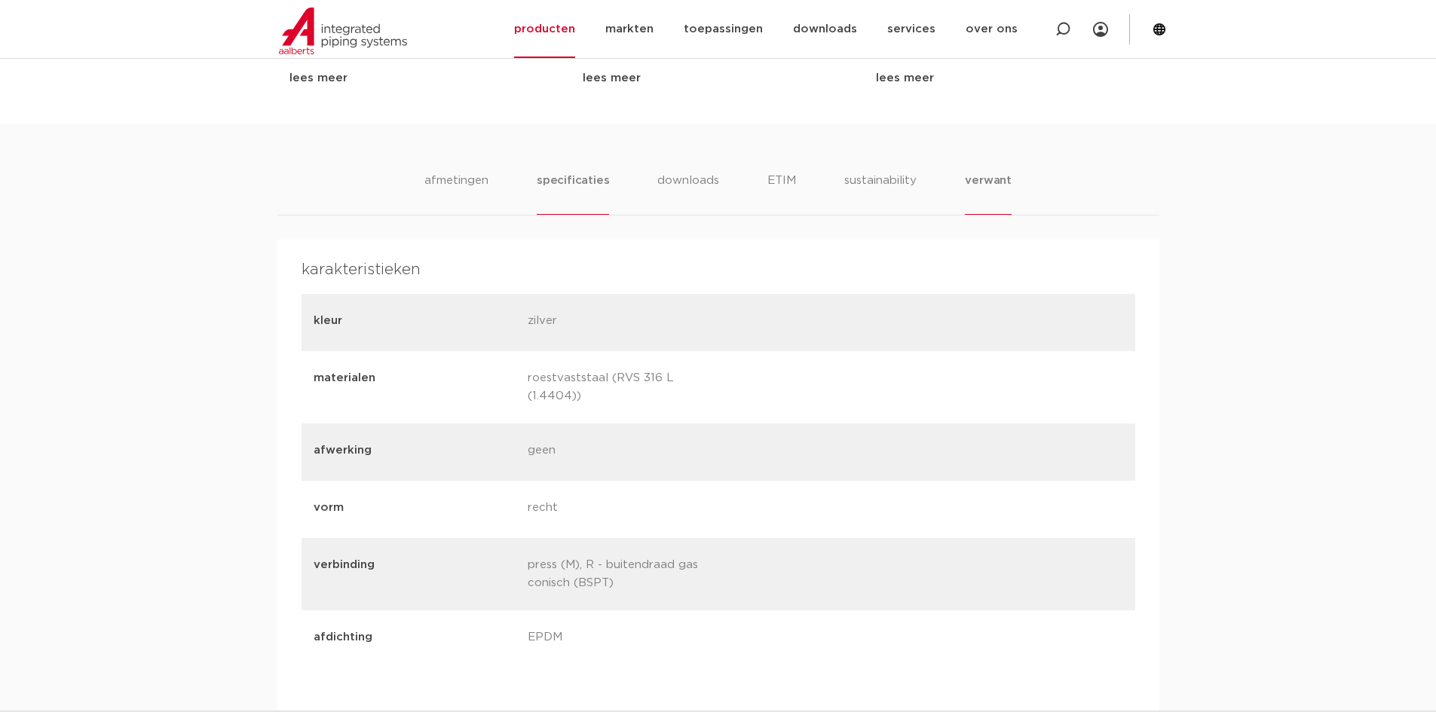
drag, startPoint x: 980, startPoint y: 192, endPoint x: 965, endPoint y: 186, distance: 15.5
click at [980, 191] on li "verwant" at bounding box center [988, 193] width 47 height 43
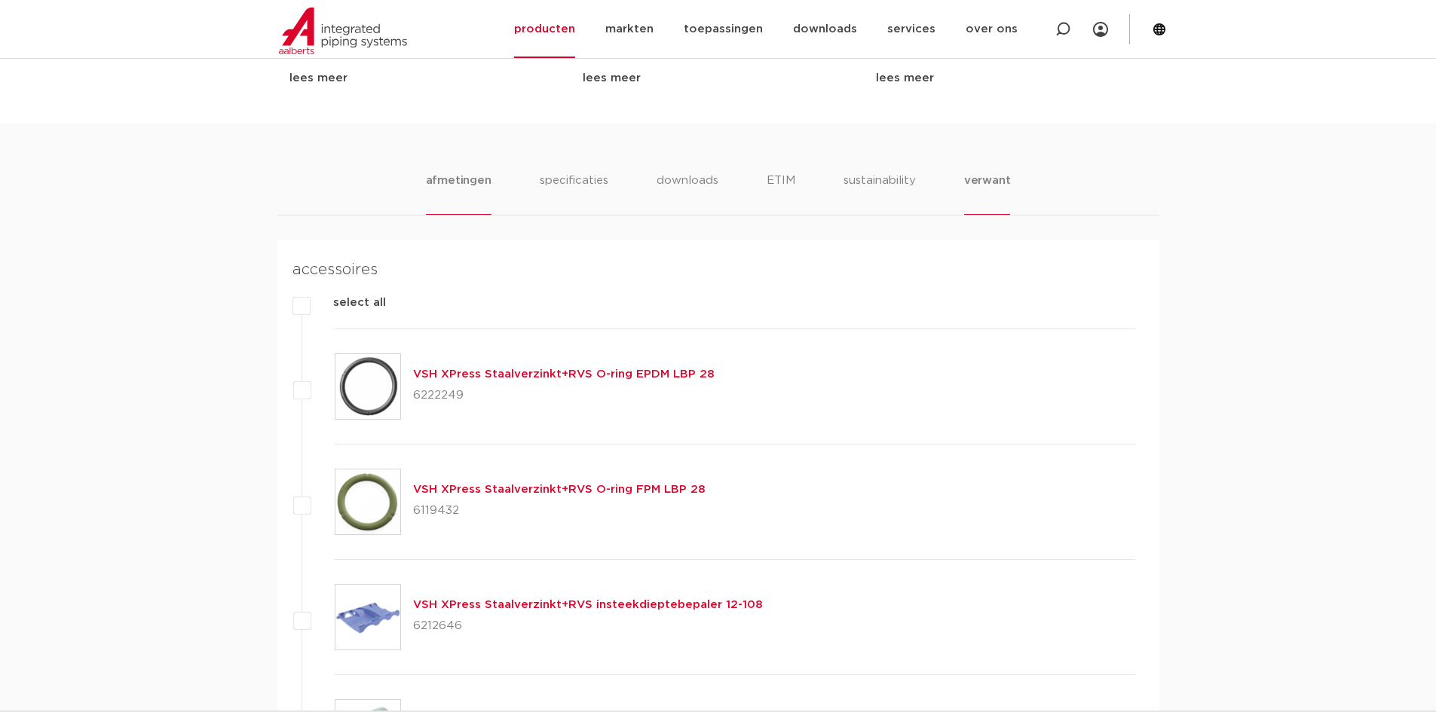
click at [456, 181] on li "afmetingen" at bounding box center [459, 193] width 66 height 43
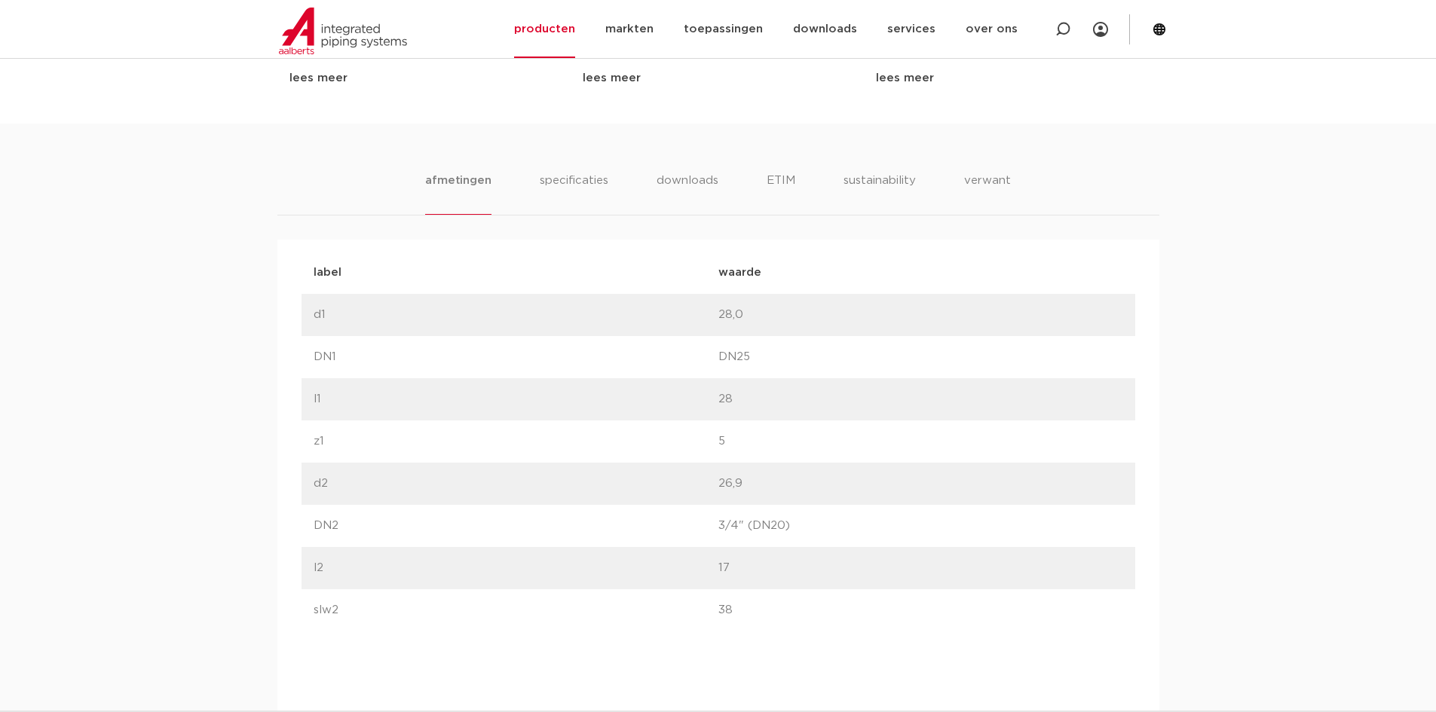
drag, startPoint x: 751, startPoint y: 400, endPoint x: 687, endPoint y: 399, distance: 64.1
click at [687, 399] on div "label l1 waarde 28" at bounding box center [718, 399] width 834 height 42
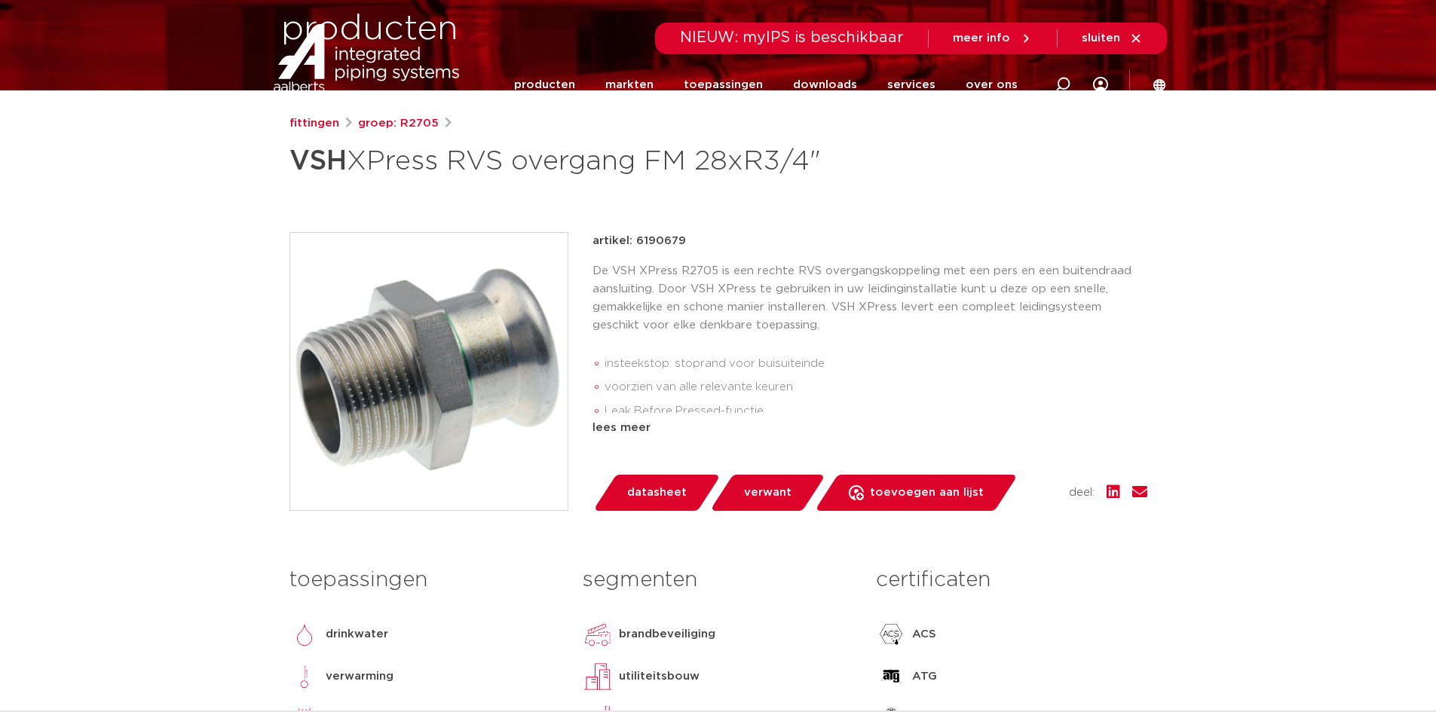
scroll to position [0, 0]
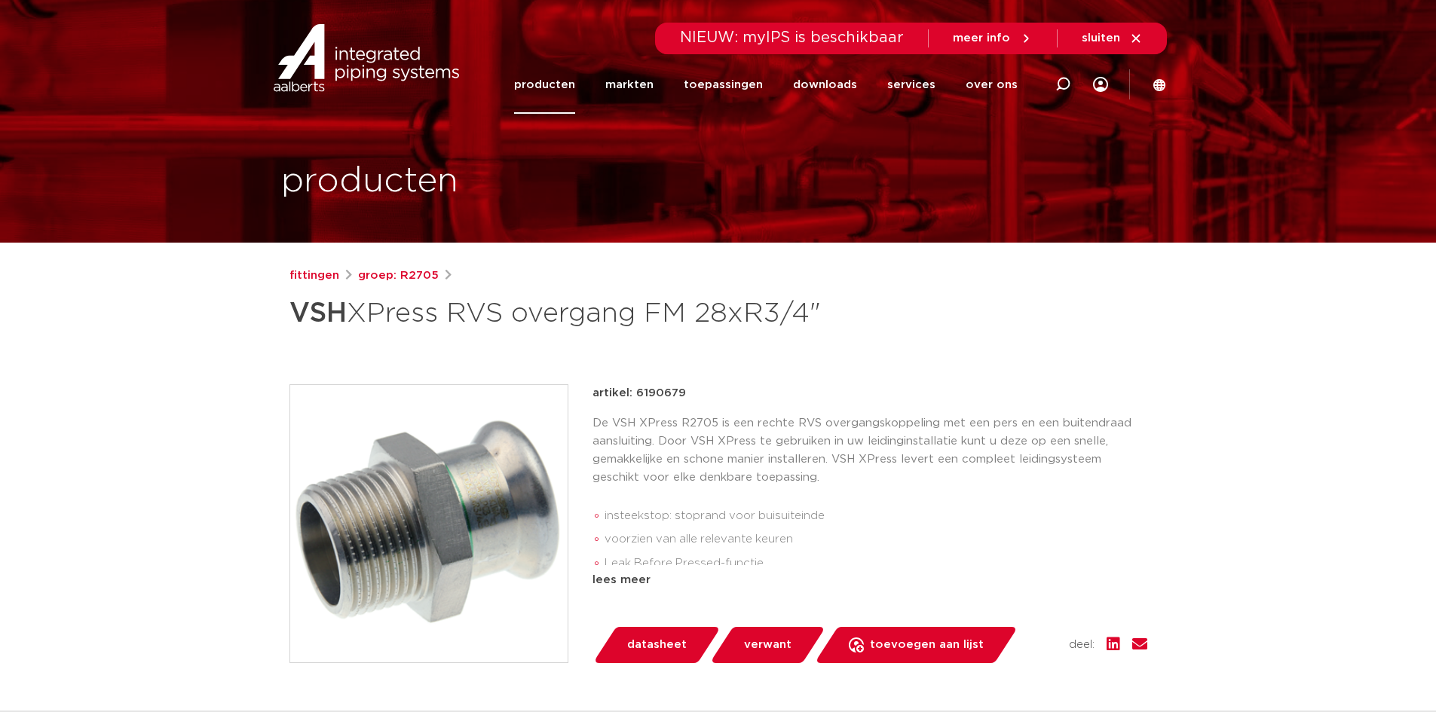
drag, startPoint x: 681, startPoint y: 389, endPoint x: 635, endPoint y: 396, distance: 46.5
click at [635, 396] on p "artikel: 6190679" at bounding box center [638, 393] width 93 height 18
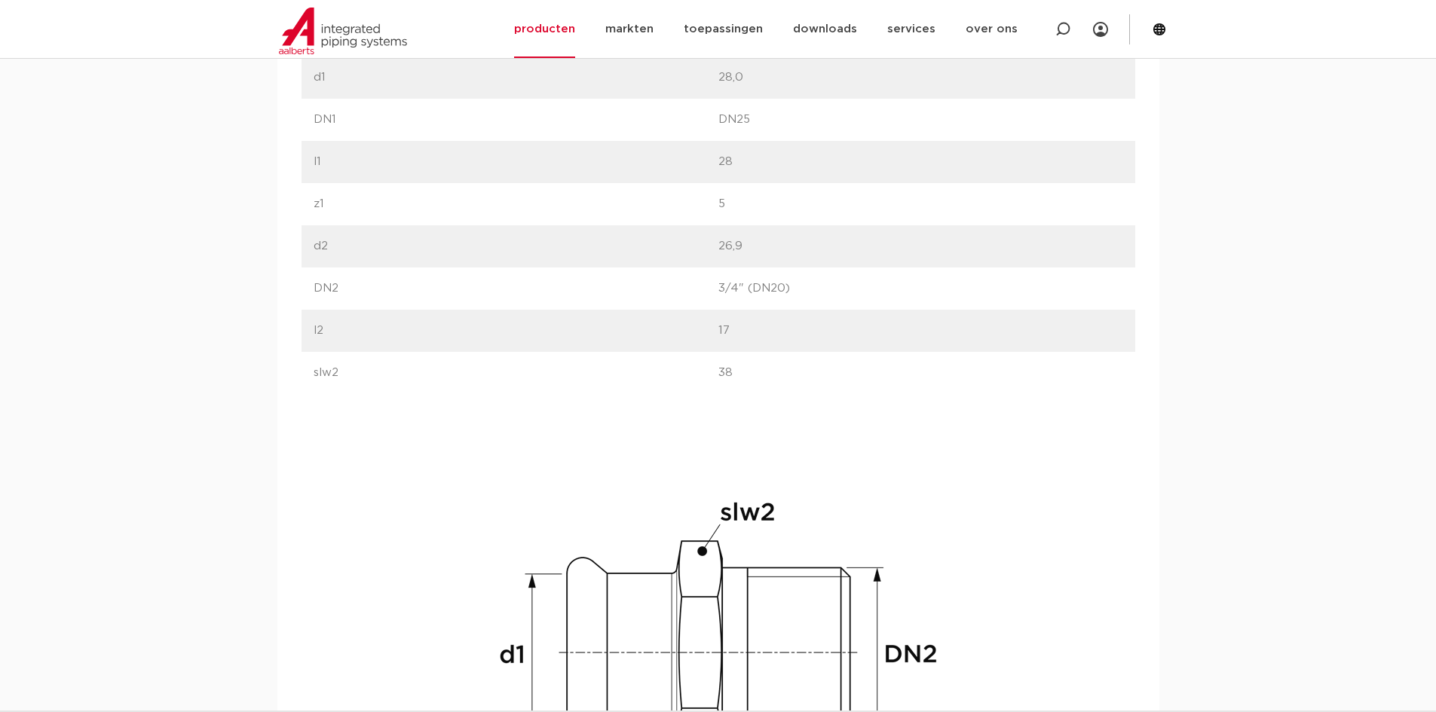
scroll to position [1055, 0]
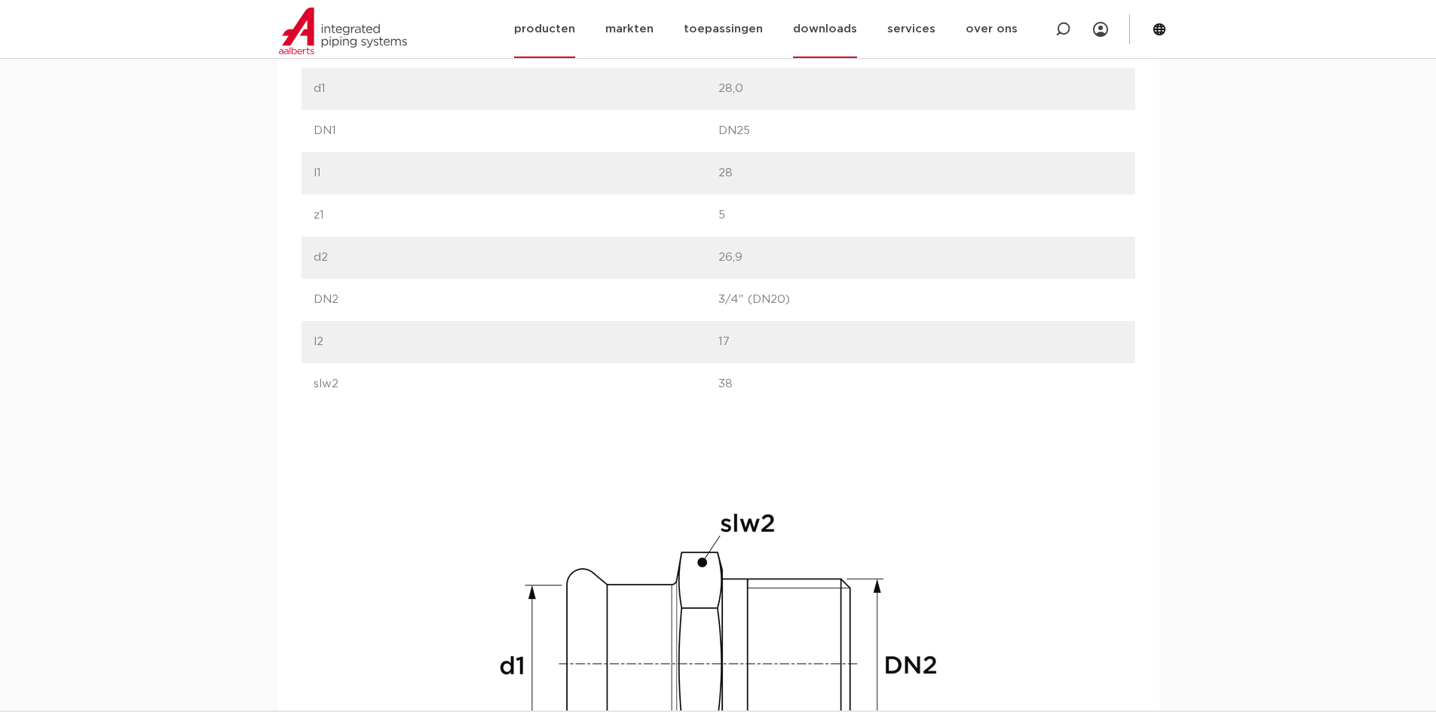
click at [828, 29] on link "downloads" at bounding box center [825, 29] width 64 height 58
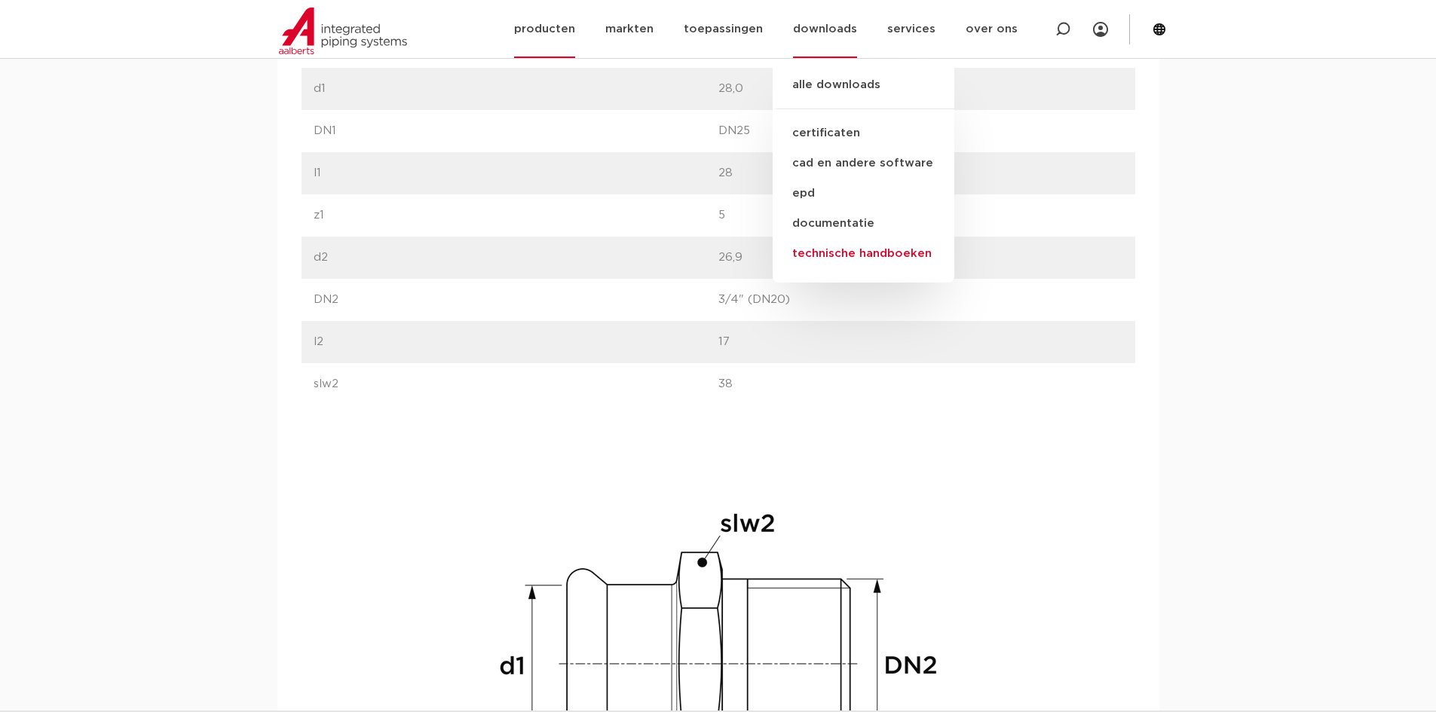
click at [847, 249] on link "technische handboeken" at bounding box center [864, 254] width 182 height 30
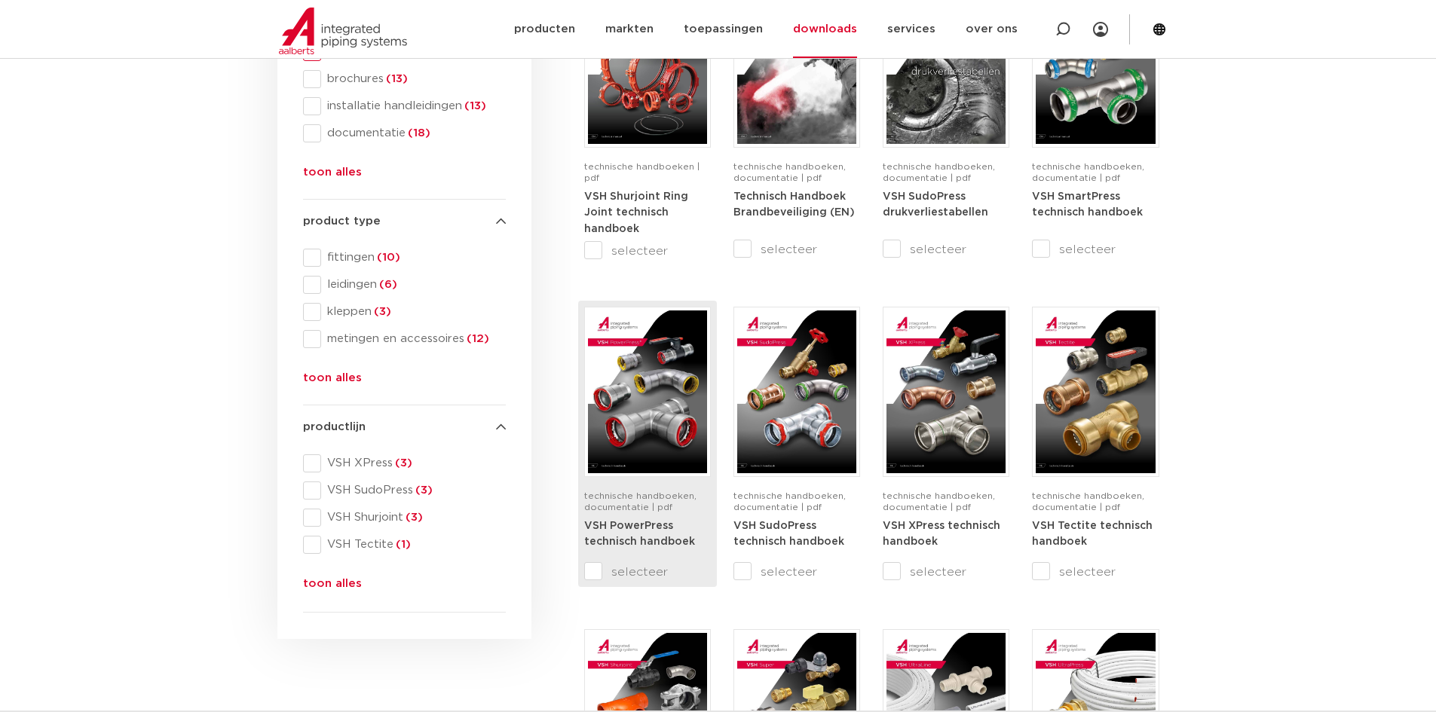
scroll to position [452, 0]
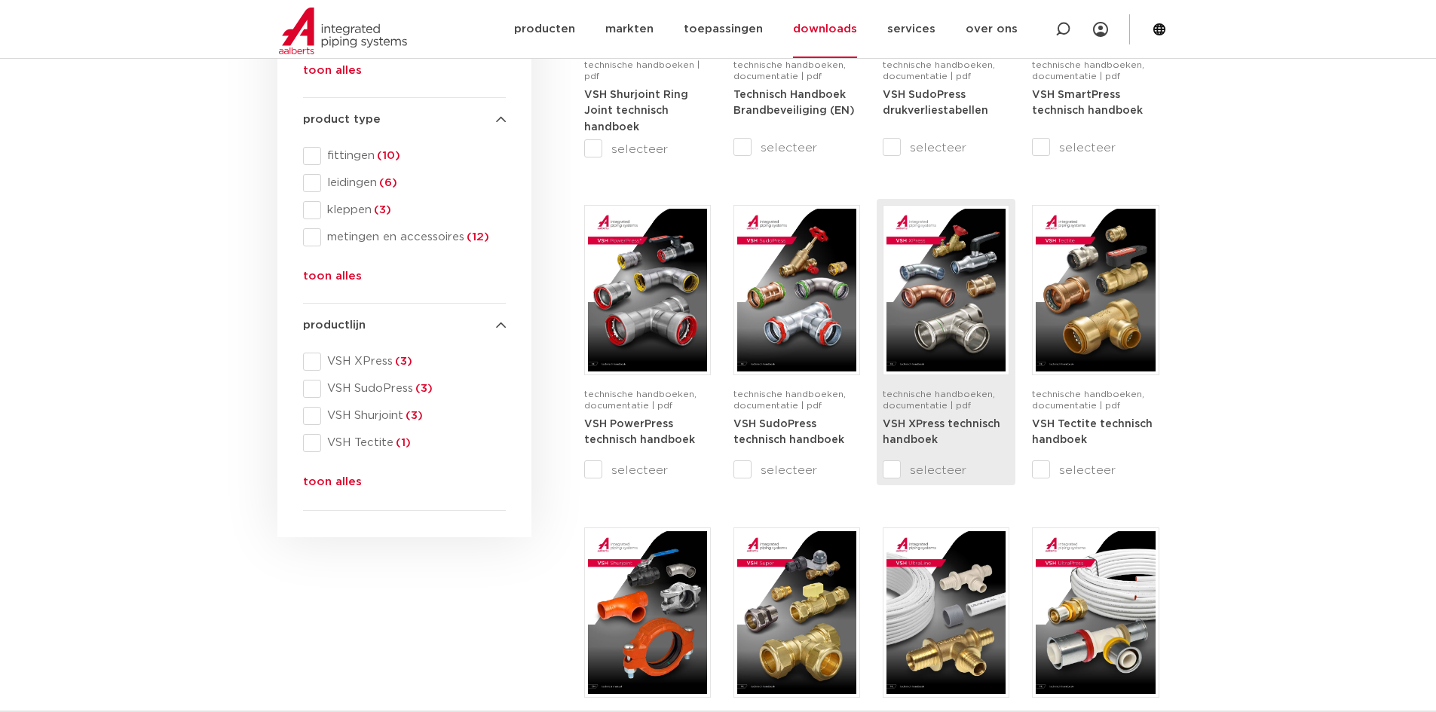
click at [980, 336] on img at bounding box center [945, 290] width 119 height 163
